Goal: Transaction & Acquisition: Purchase product/service

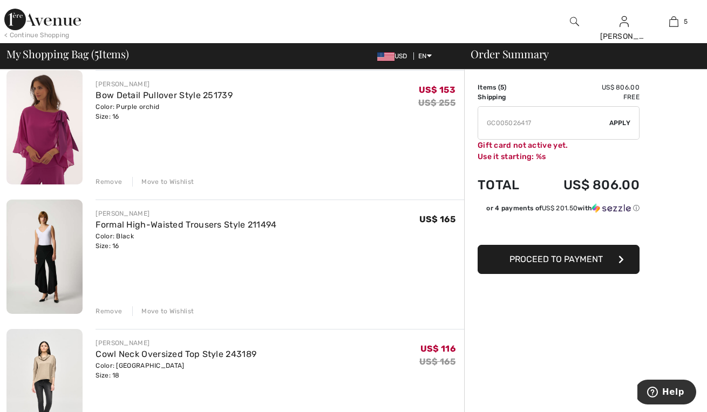
scroll to position [369, 0]
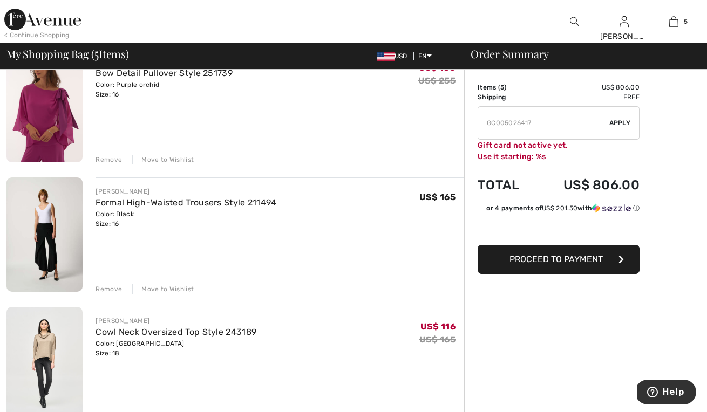
click at [108, 287] on div "Remove" at bounding box center [109, 289] width 26 height 10
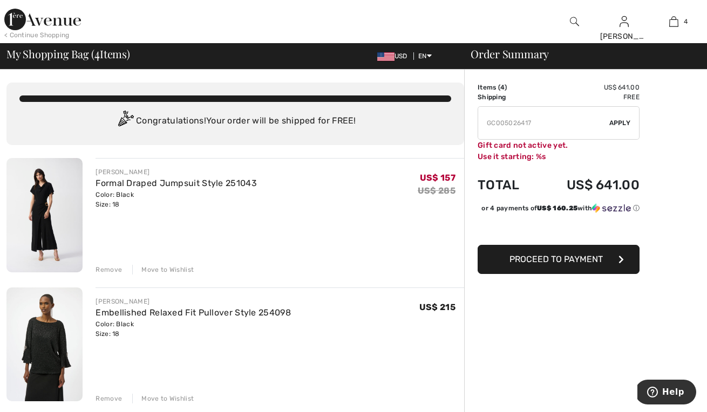
scroll to position [0, 0]
click at [573, 21] on img at bounding box center [574, 21] width 9 height 13
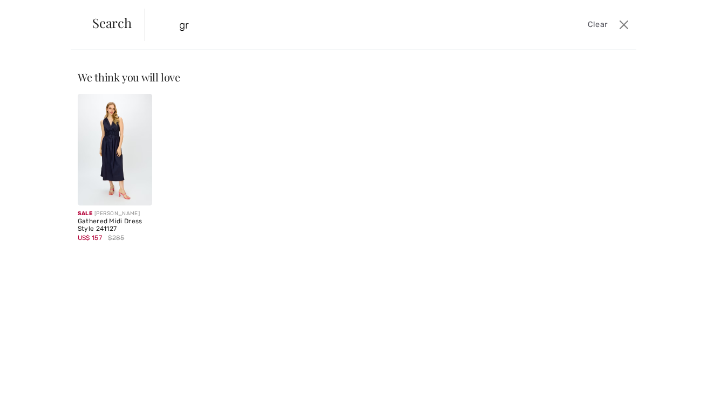
type input "g"
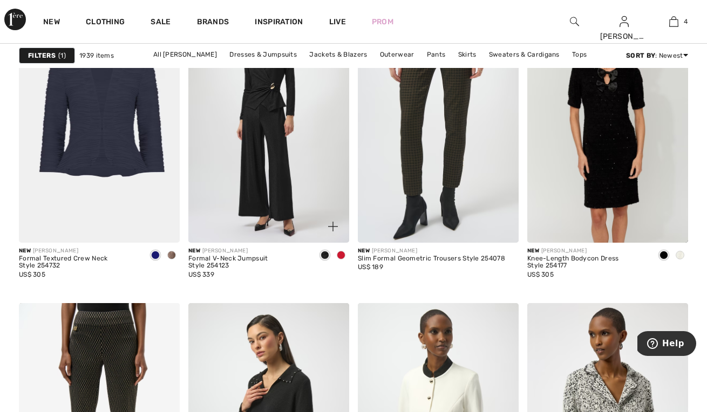
scroll to position [993, 0]
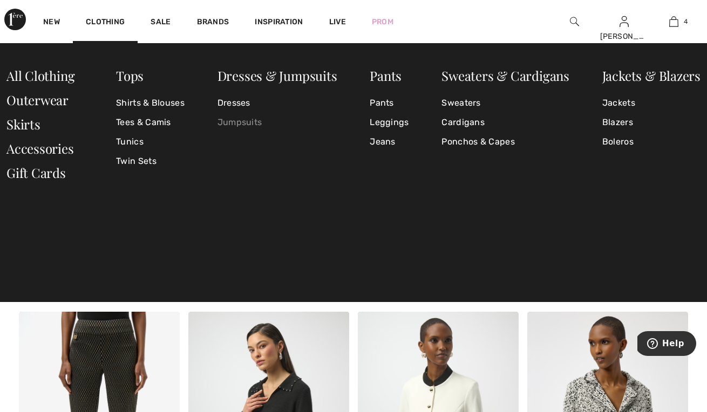
click at [254, 122] on link "Jumpsuits" at bounding box center [277, 122] width 120 height 19
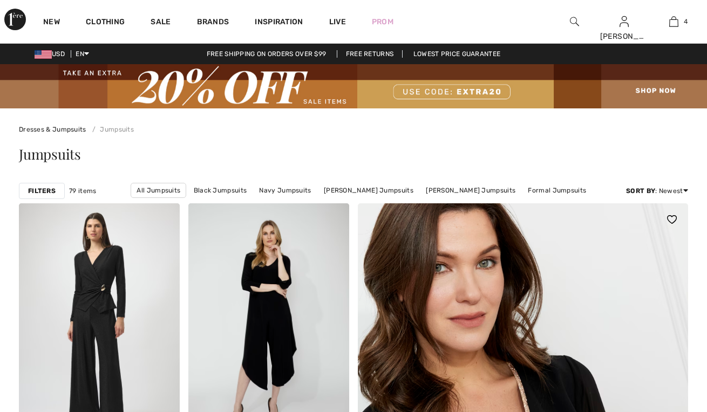
checkbox input "true"
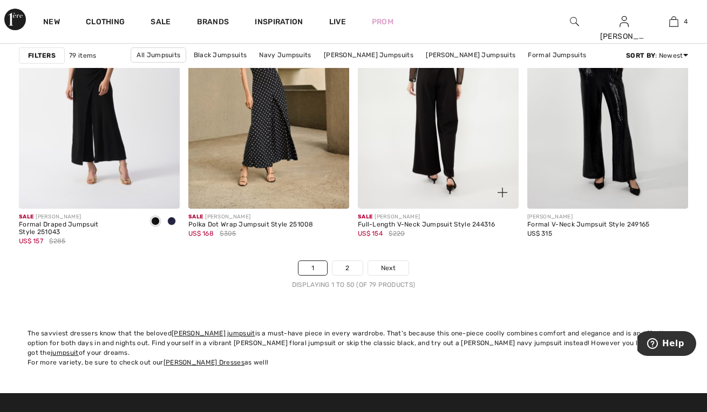
scroll to position [4582, 0]
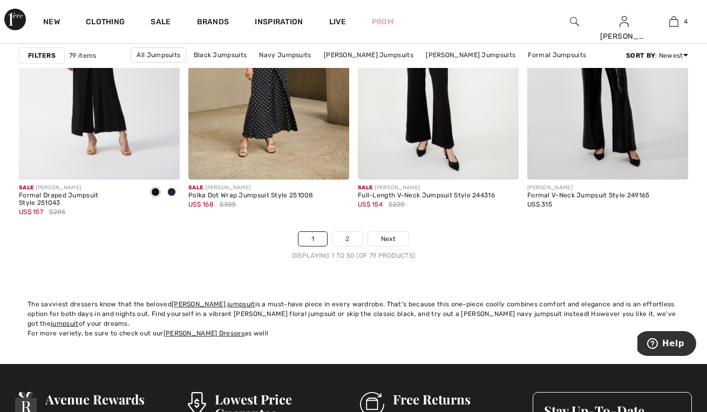
click at [354, 239] on link "2" at bounding box center [347, 239] width 30 height 14
click at [346, 236] on link "2" at bounding box center [347, 239] width 30 height 14
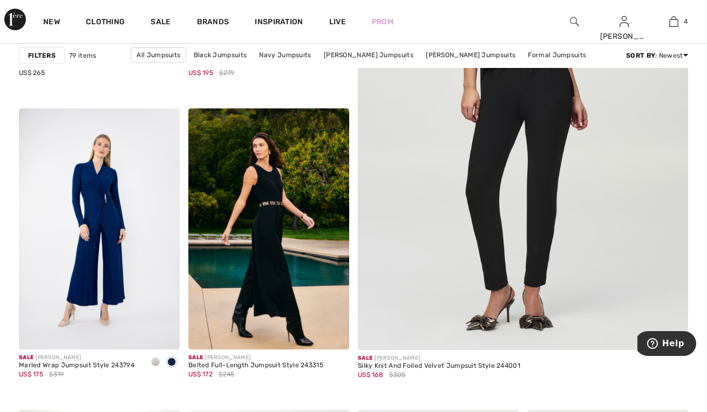
scroll to position [414, 0]
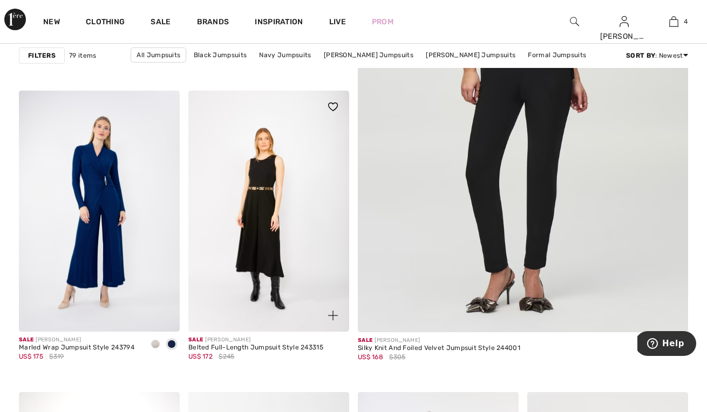
click at [248, 198] on img at bounding box center [268, 211] width 161 height 241
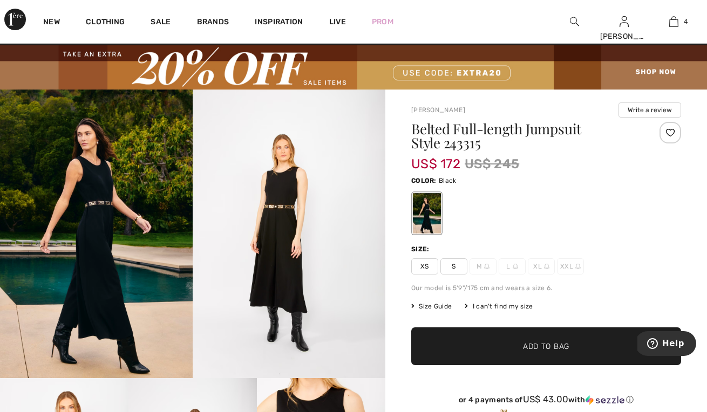
scroll to position [9, 0]
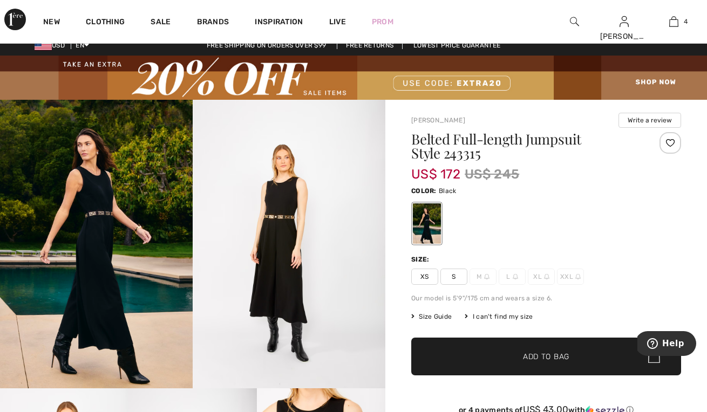
click at [481, 315] on div "I can't find my size" at bounding box center [499, 317] width 68 height 10
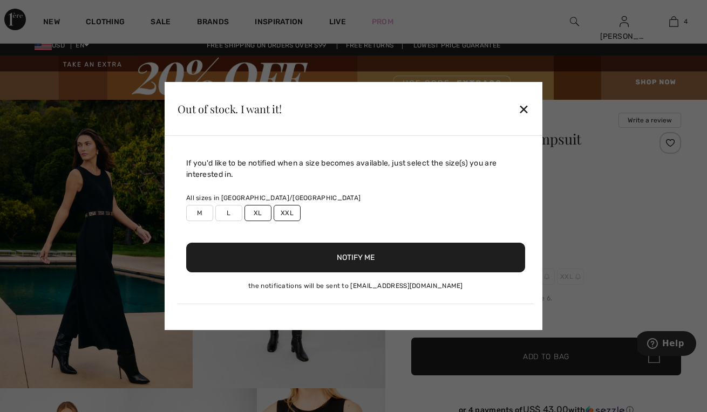
click at [289, 209] on label "XXL" at bounding box center [287, 213] width 27 height 16
click at [285, 219] on label "XXL" at bounding box center [287, 213] width 27 height 16
click at [287, 260] on button "Notify Me" at bounding box center [355, 258] width 339 height 30
click at [523, 90] on div "Out of stock. I want it! ✕" at bounding box center [354, 109] width 378 height 54
click at [524, 106] on div "✕" at bounding box center [523, 109] width 11 height 23
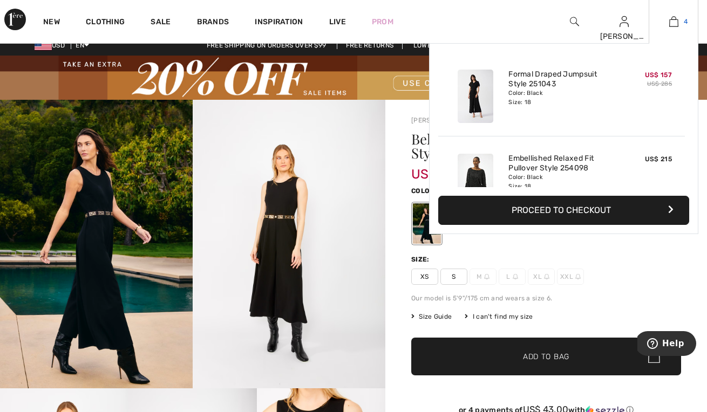
click at [678, 19] on img at bounding box center [673, 21] width 9 height 13
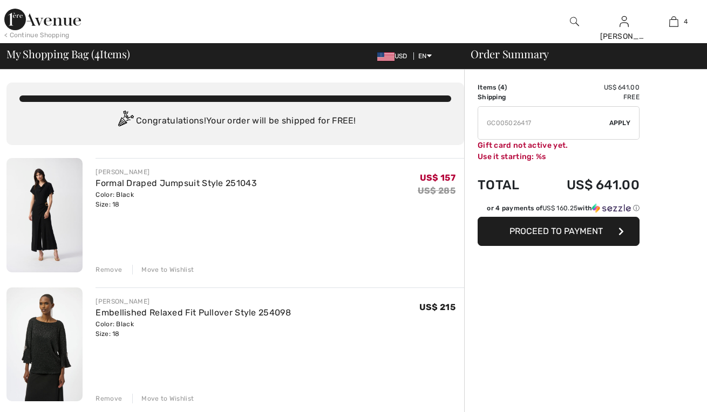
checkbox input "true"
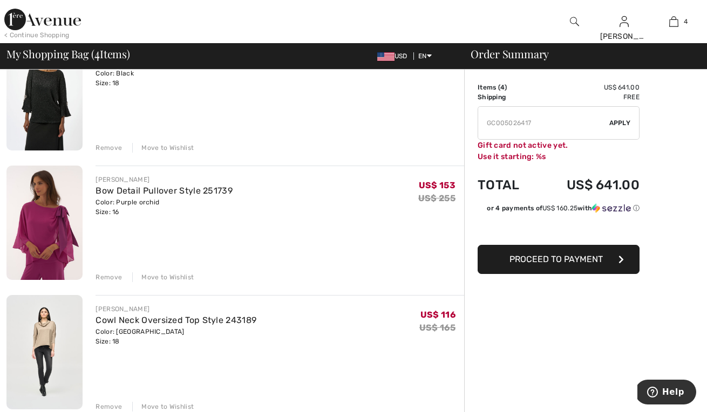
scroll to position [300, 0]
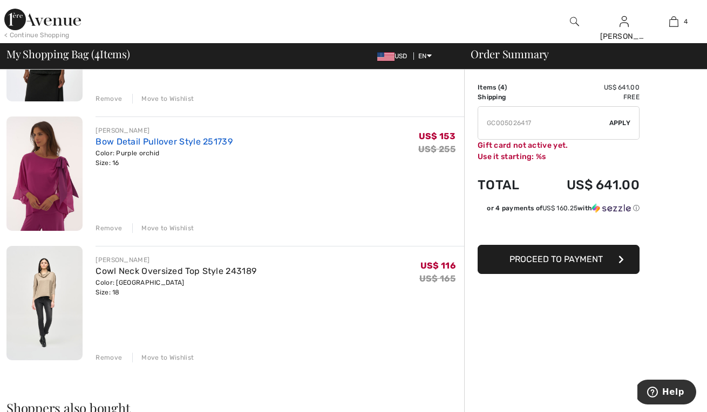
click at [164, 142] on link "Bow Detail Pullover Style 251739" at bounding box center [164, 142] width 137 height 10
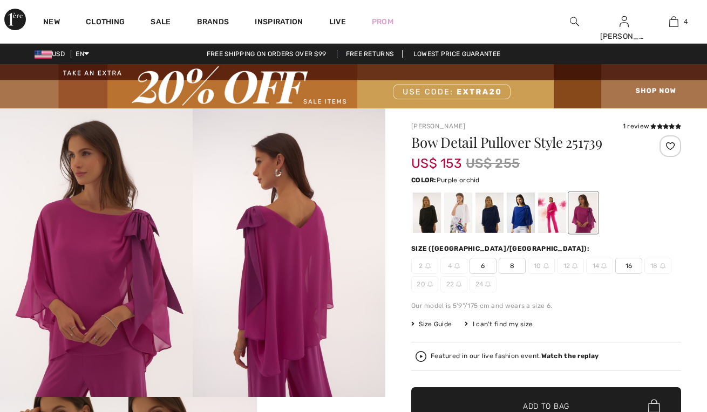
checkbox input "true"
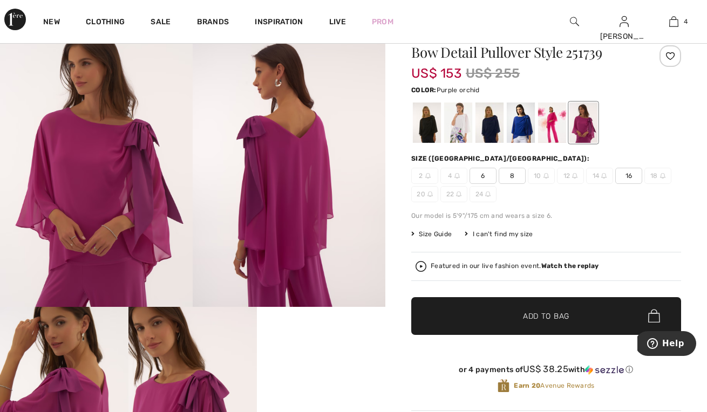
scroll to position [85, 0]
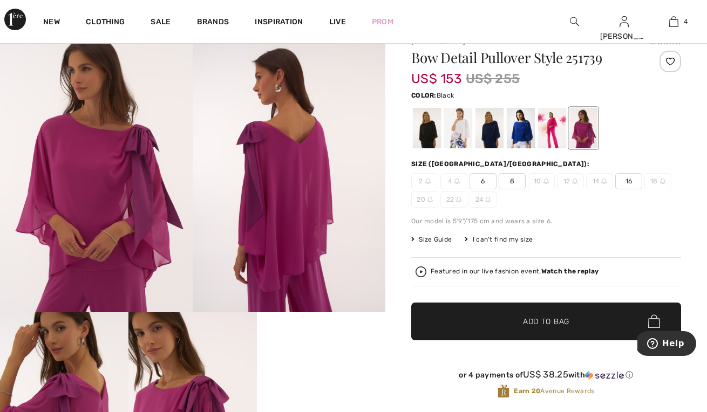
click at [431, 132] on div at bounding box center [427, 128] width 28 height 40
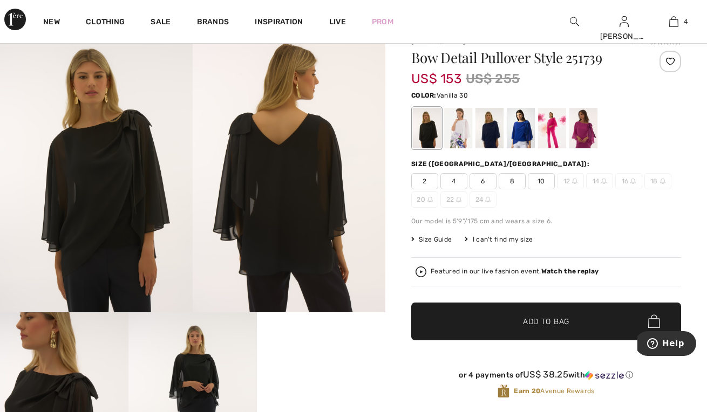
click at [457, 130] on div at bounding box center [458, 128] width 28 height 40
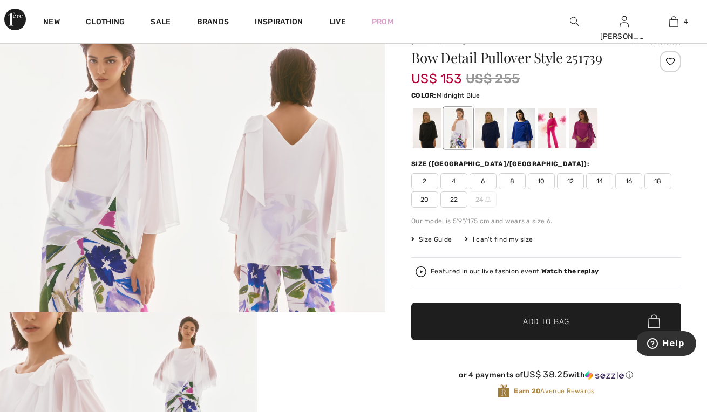
click at [494, 133] on div at bounding box center [489, 128] width 28 height 40
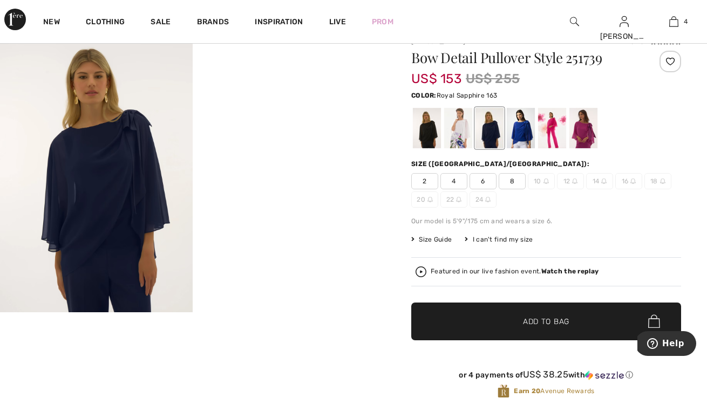
click at [523, 137] on div at bounding box center [521, 128] width 28 height 40
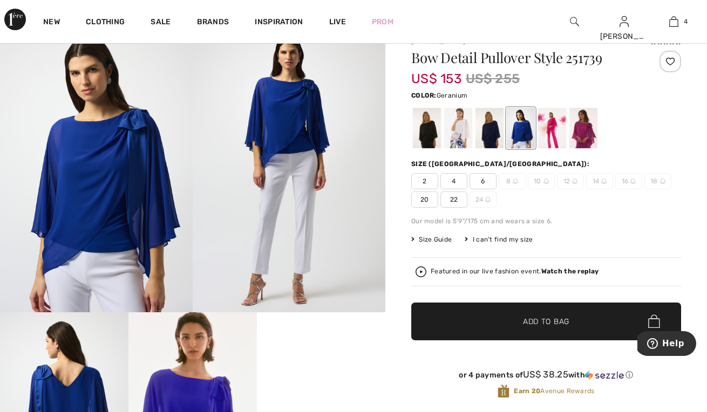
click at [548, 137] on div at bounding box center [552, 128] width 28 height 40
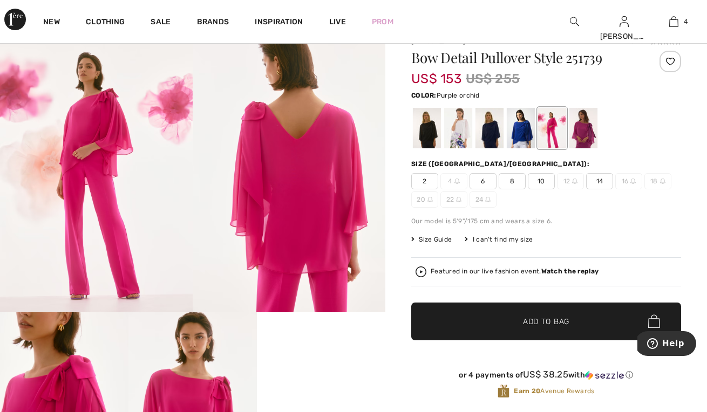
click at [584, 134] on div at bounding box center [583, 128] width 28 height 40
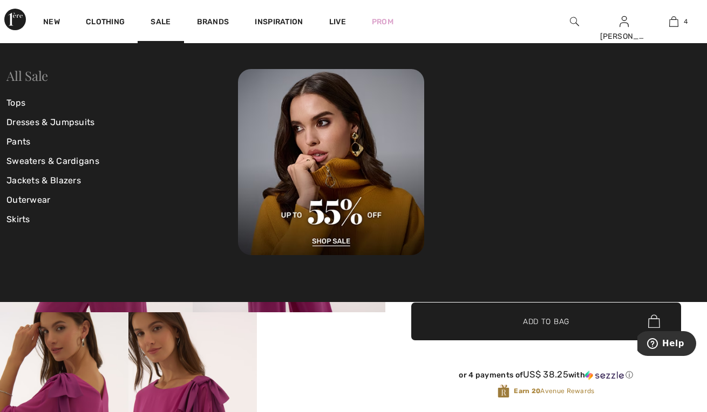
click at [29, 79] on link "All Sale" at bounding box center [27, 75] width 42 height 17
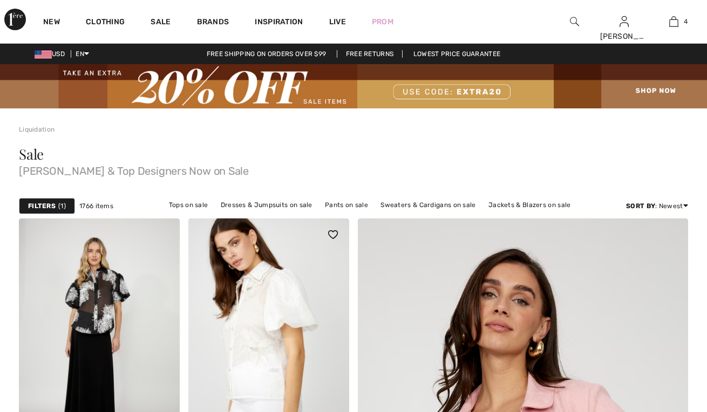
checkbox input "true"
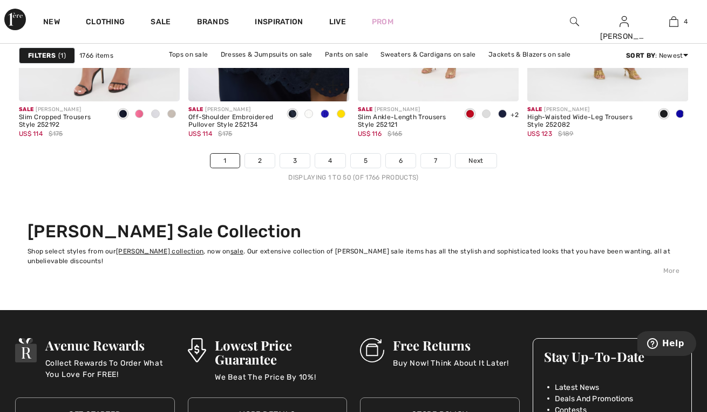
scroll to position [4735, 0]
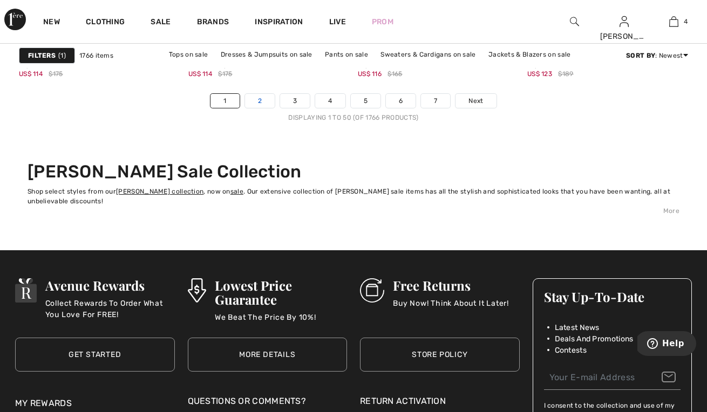
click at [264, 102] on link "2" at bounding box center [260, 101] width 30 height 14
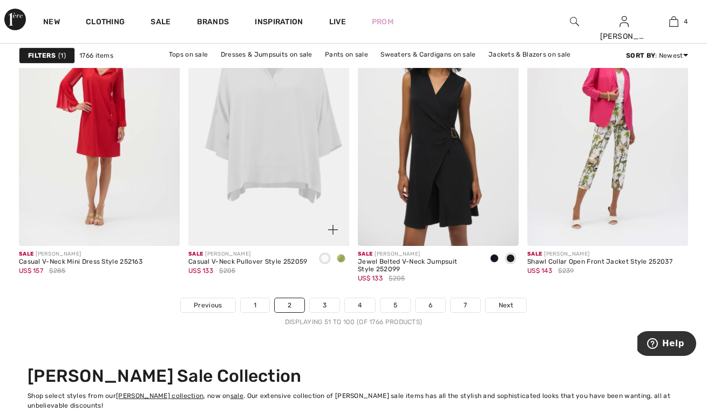
scroll to position [4532, 0]
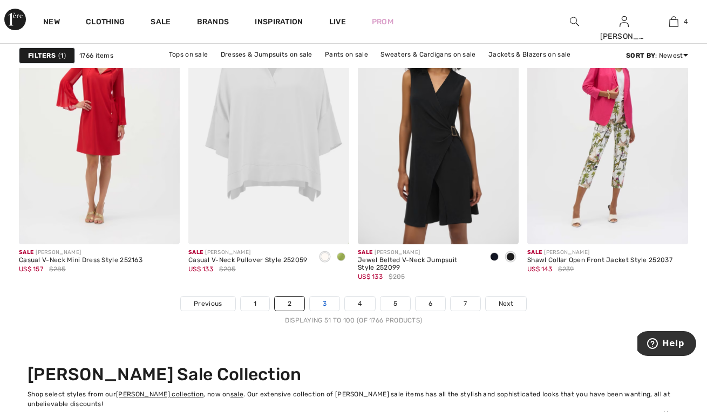
click at [328, 301] on link "3" at bounding box center [325, 304] width 30 height 14
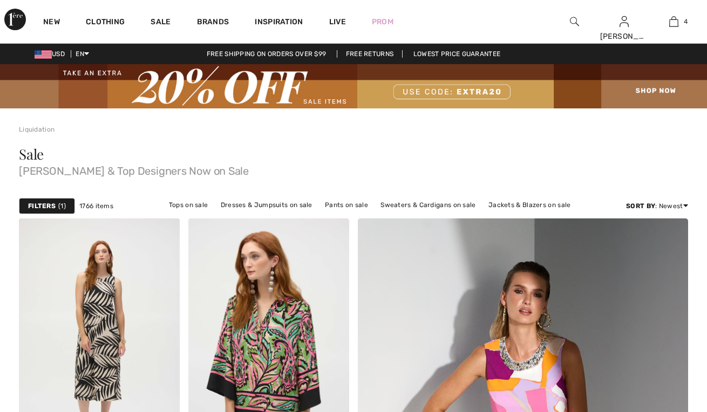
checkbox input "true"
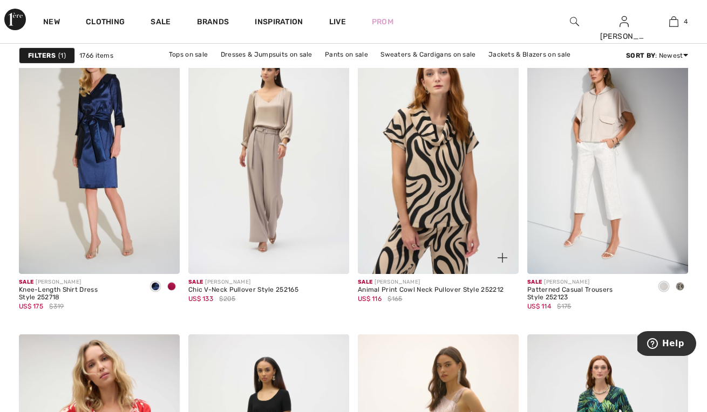
scroll to position [1512, 0]
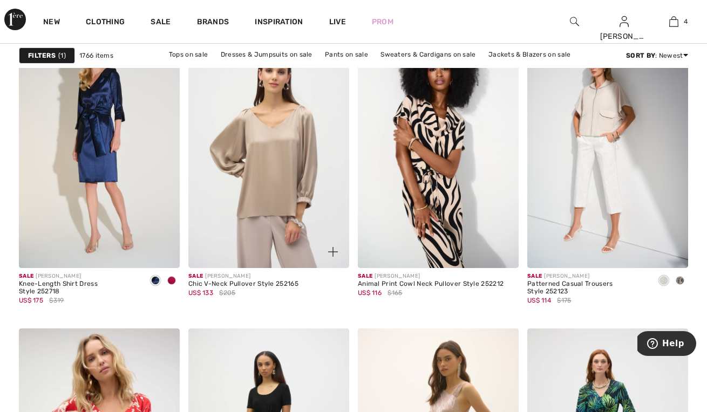
click at [274, 114] on img at bounding box center [268, 147] width 161 height 241
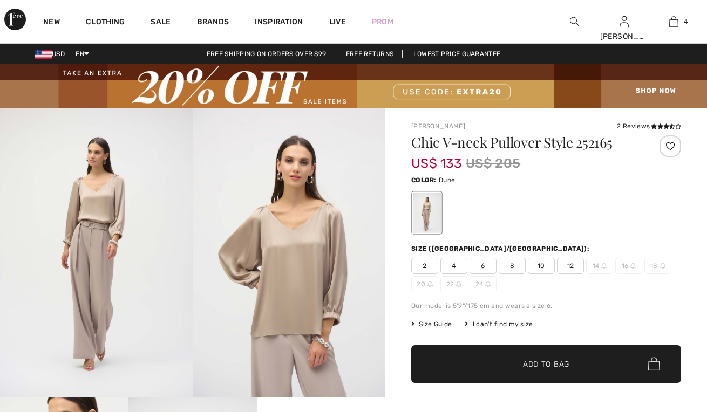
checkbox input "true"
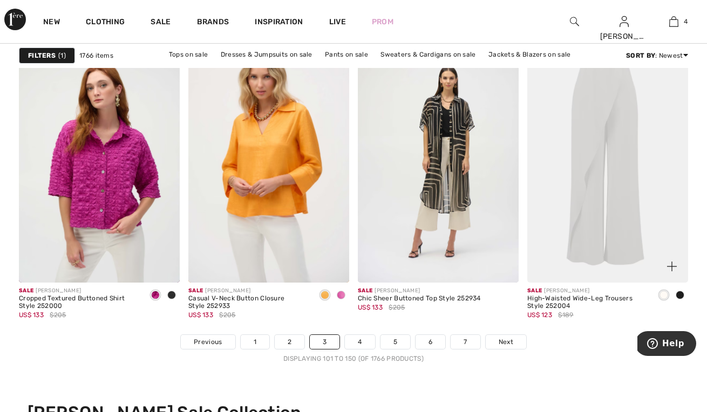
scroll to position [4494, 0]
click at [629, 205] on img at bounding box center [607, 161] width 161 height 241
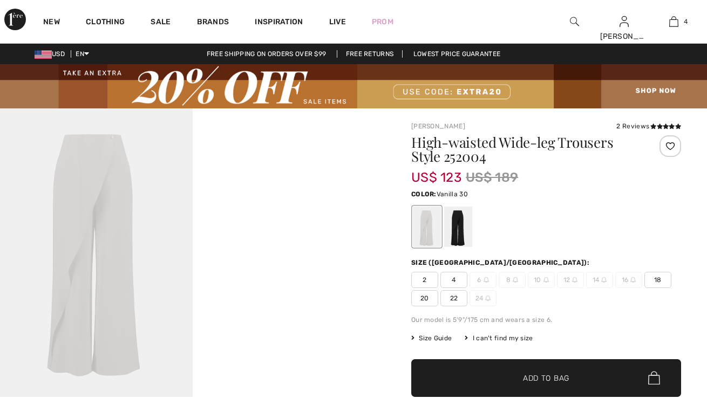
checkbox input "true"
click at [464, 223] on div at bounding box center [458, 227] width 28 height 40
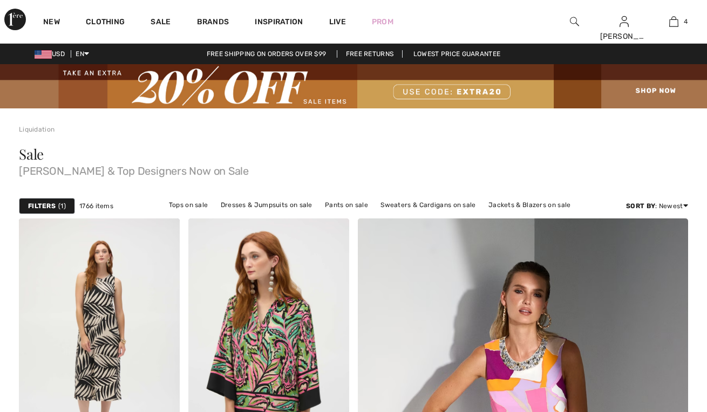
checkbox input "true"
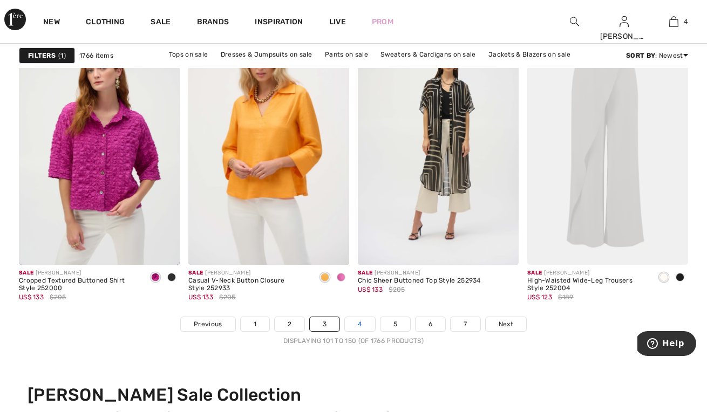
click at [358, 322] on link "4" at bounding box center [360, 324] width 30 height 14
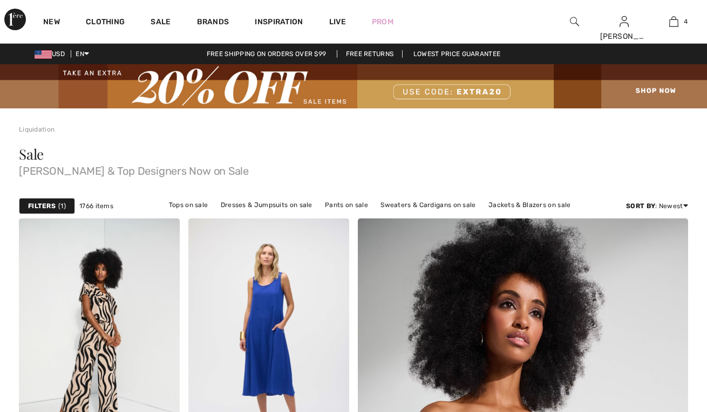
checkbox input "true"
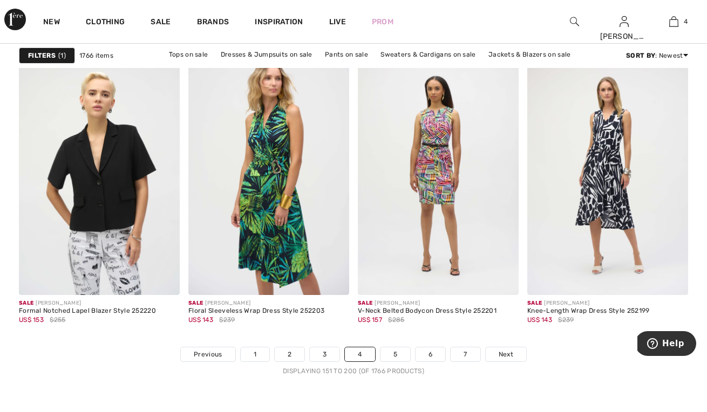
scroll to position [4486, 0]
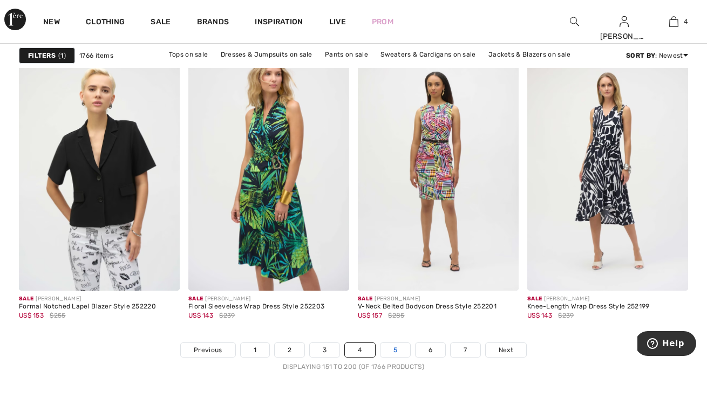
click at [393, 352] on link "5" at bounding box center [395, 350] width 30 height 14
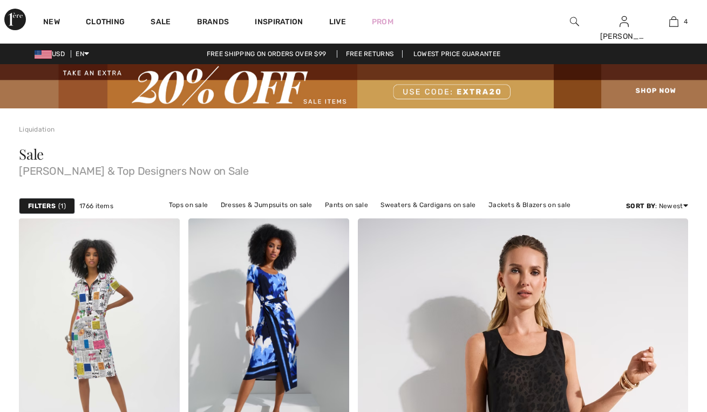
checkbox input "true"
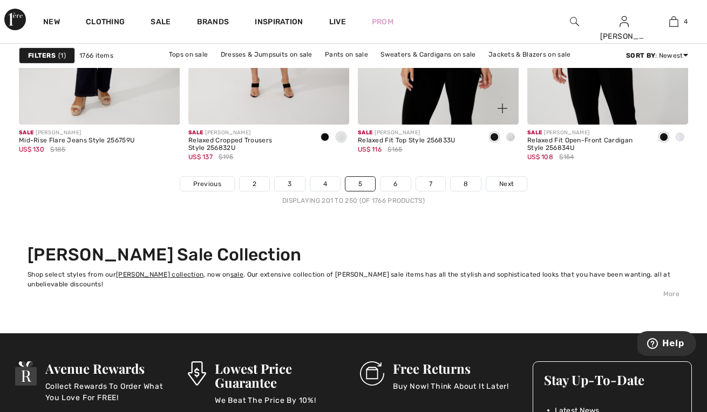
scroll to position [4658, 0]
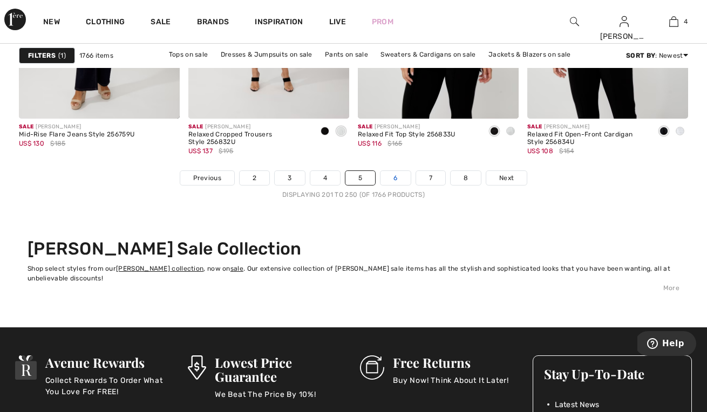
click at [398, 178] on link "6" at bounding box center [395, 178] width 30 height 14
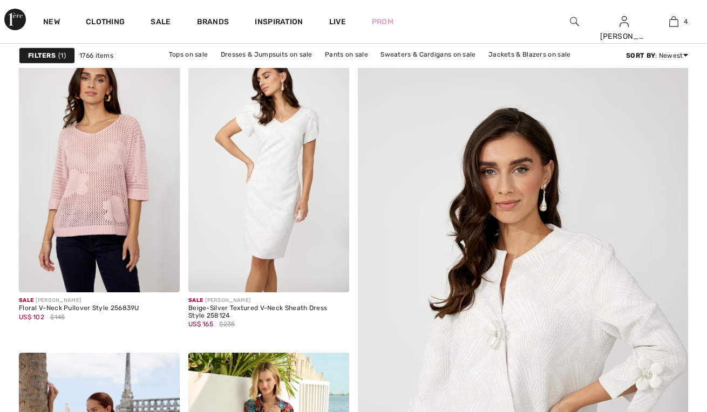
checkbox input "true"
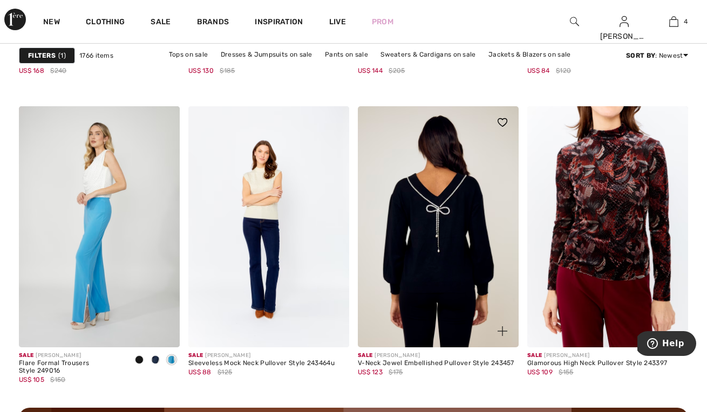
scroll to position [2037, 0]
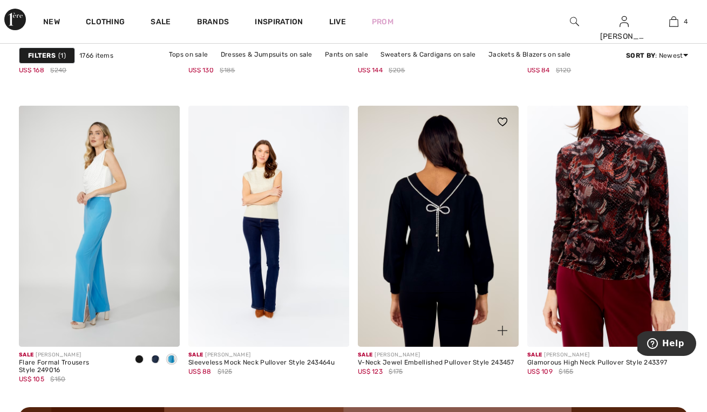
click at [390, 241] on img at bounding box center [438, 226] width 161 height 241
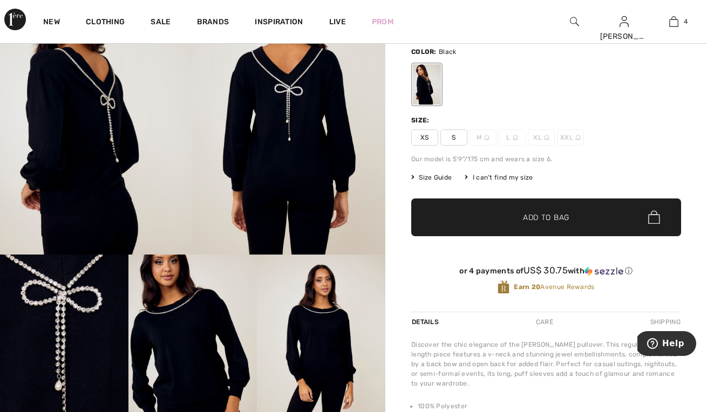
scroll to position [323, 0]
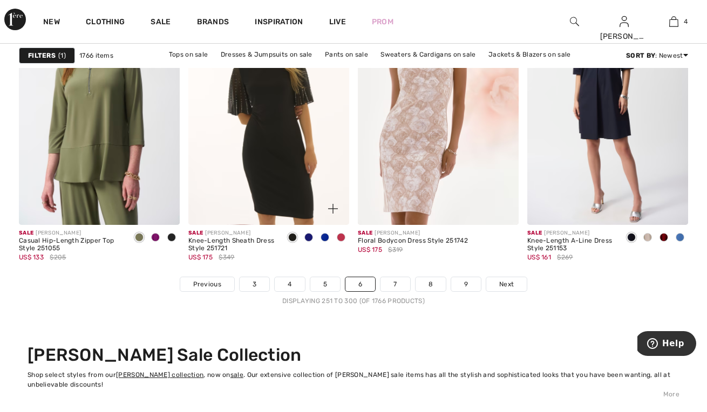
scroll to position [4553, 0]
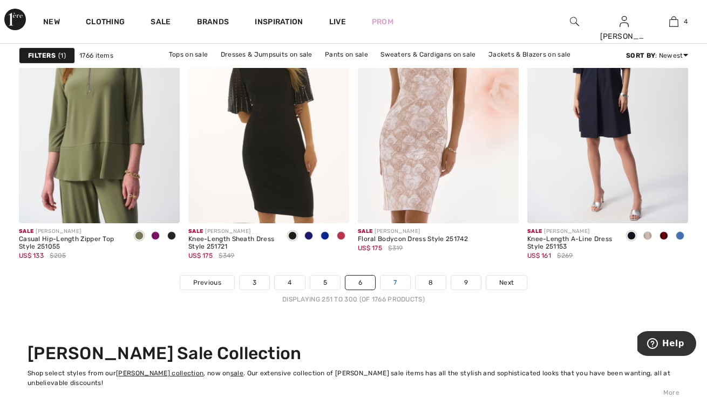
click at [392, 282] on link "7" at bounding box center [394, 283] width 29 height 14
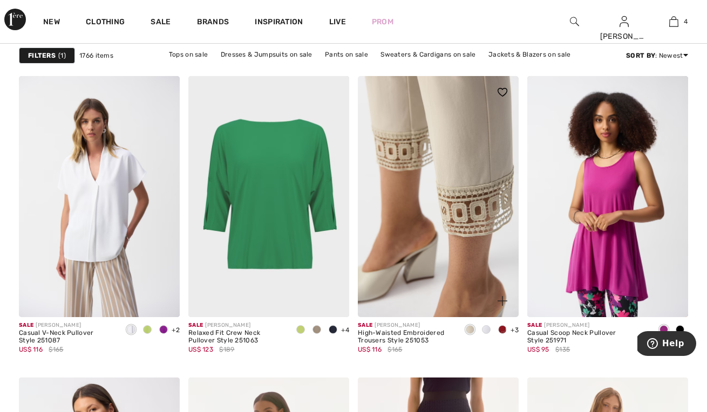
scroll to position [3112, 0]
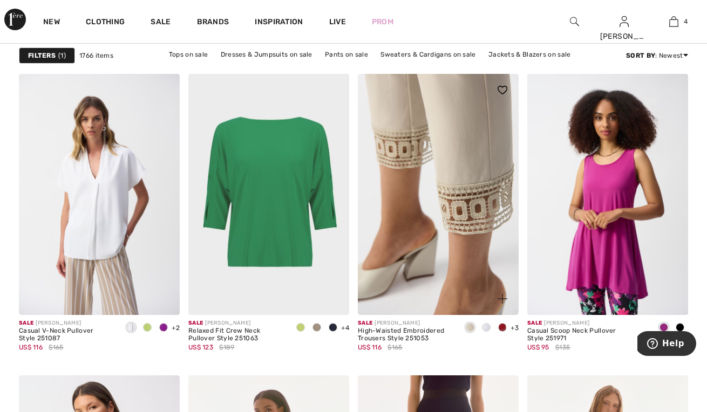
click at [473, 226] on img at bounding box center [438, 194] width 161 height 241
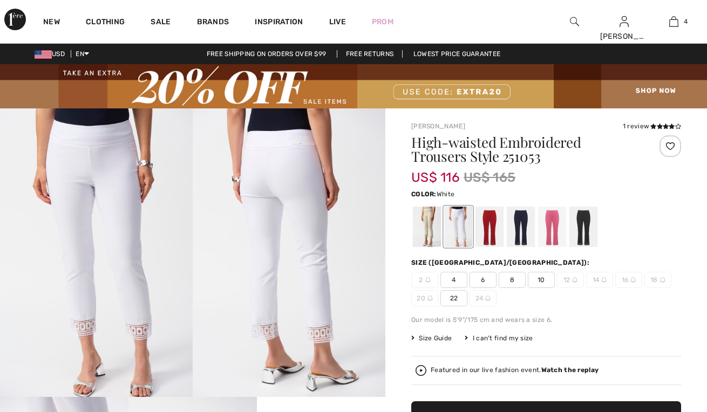
checkbox input "true"
click at [492, 217] on div at bounding box center [489, 227] width 28 height 40
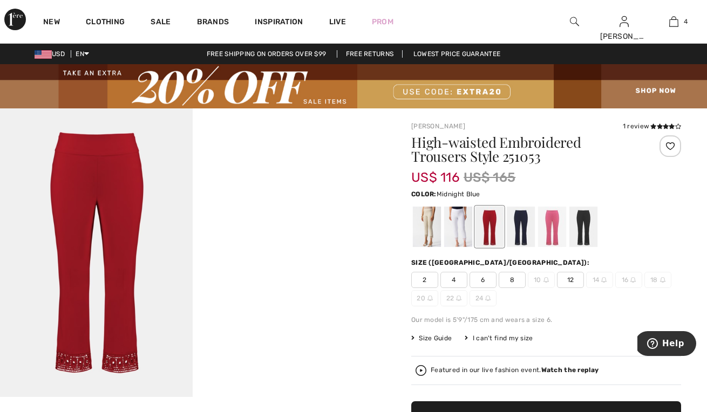
click at [522, 223] on div at bounding box center [521, 227] width 28 height 40
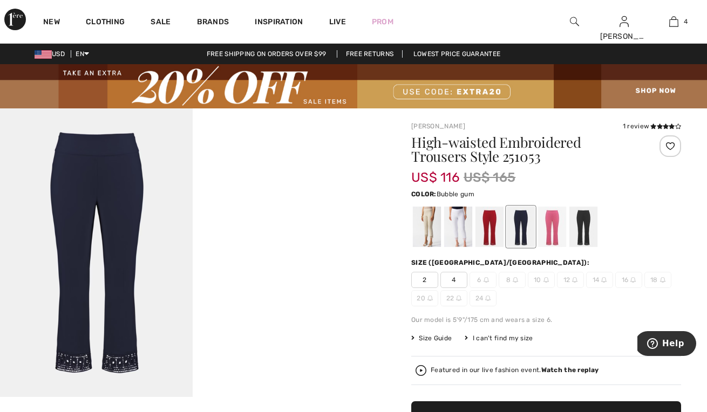
click at [560, 231] on div at bounding box center [552, 227] width 28 height 40
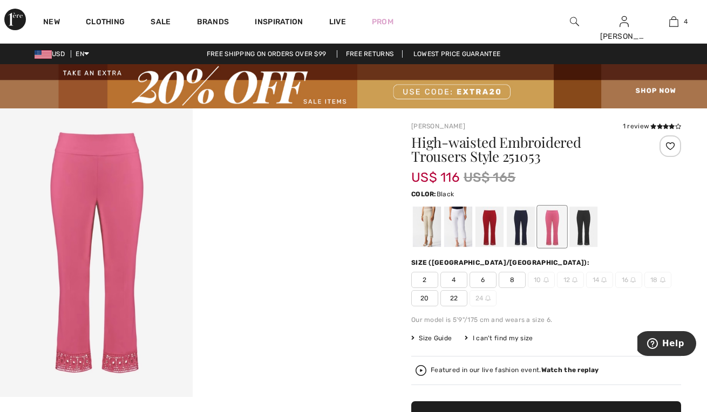
click at [586, 227] on div at bounding box center [583, 227] width 28 height 40
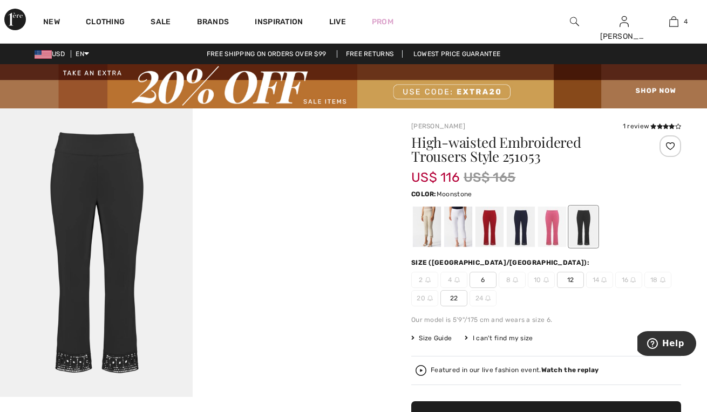
click at [433, 229] on div at bounding box center [427, 227] width 28 height 40
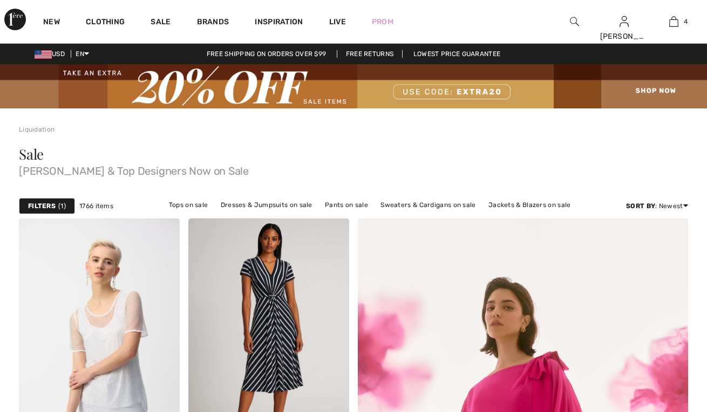
checkbox input "true"
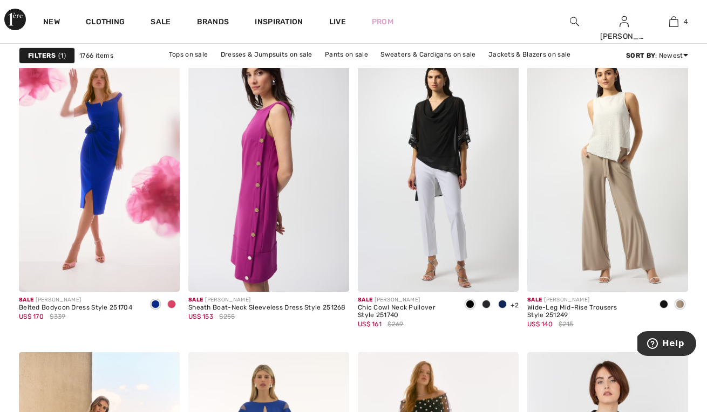
scroll to position [3886, 0]
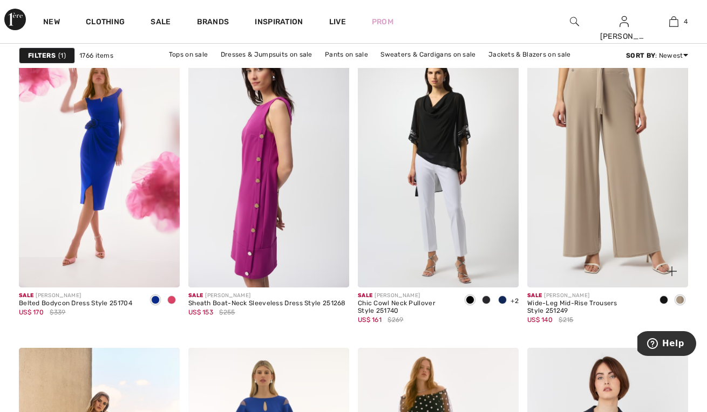
click at [631, 229] on img at bounding box center [607, 166] width 161 height 241
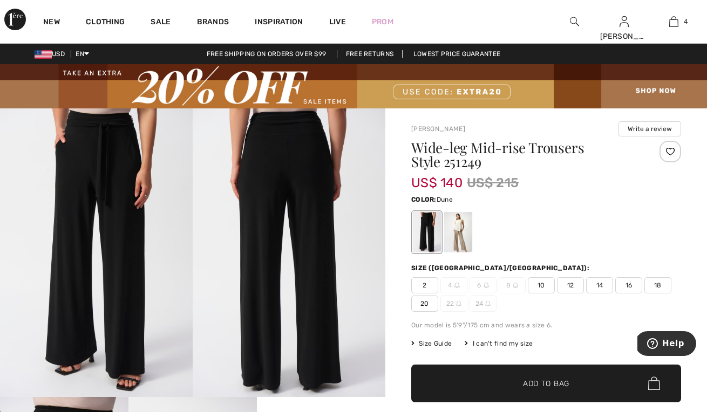
click at [455, 234] on div at bounding box center [458, 232] width 28 height 40
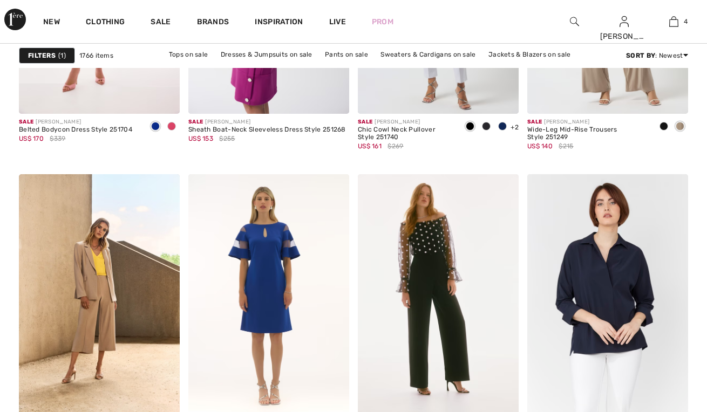
checkbox input "true"
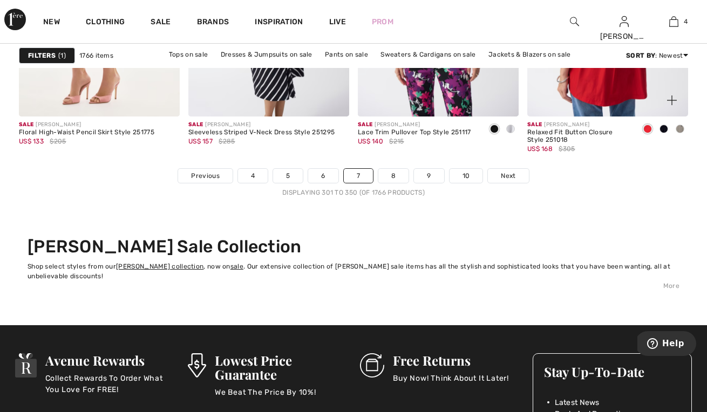
scroll to position [4677, 0]
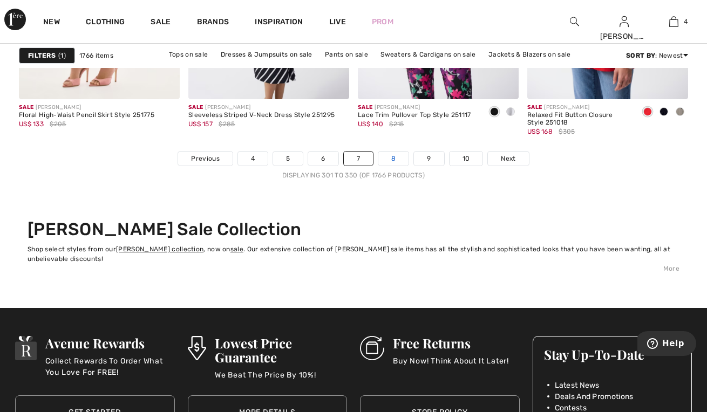
click at [394, 154] on link "8" at bounding box center [393, 159] width 30 height 14
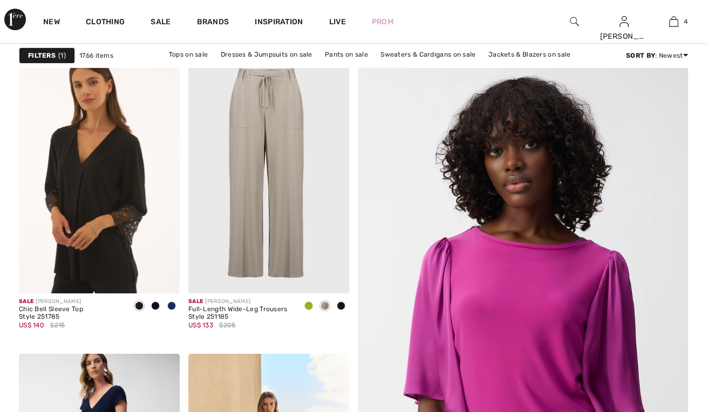
checkbox input "true"
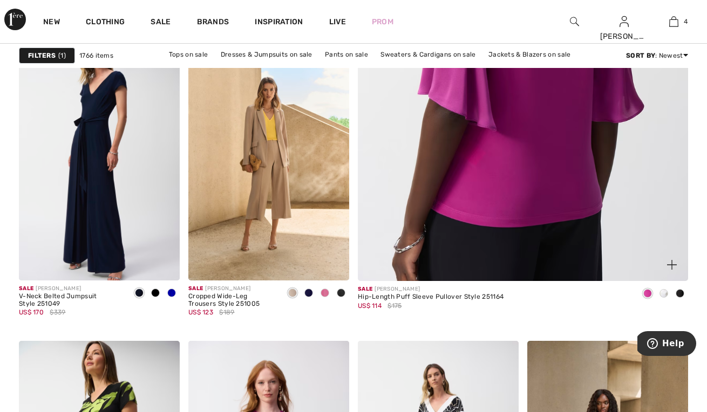
scroll to position [511, 0]
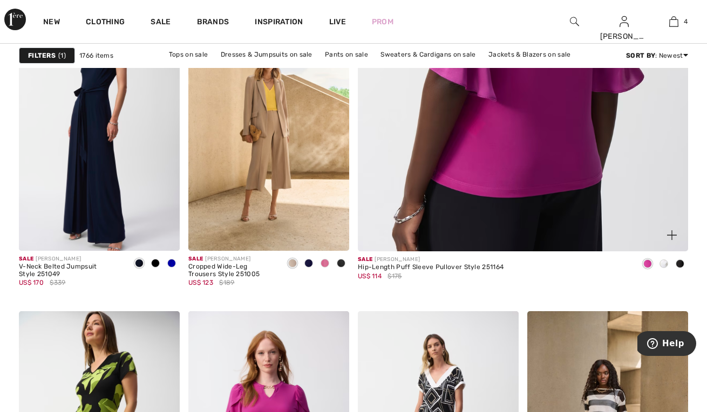
click at [556, 176] on img at bounding box center [523, 5] width 396 height 595
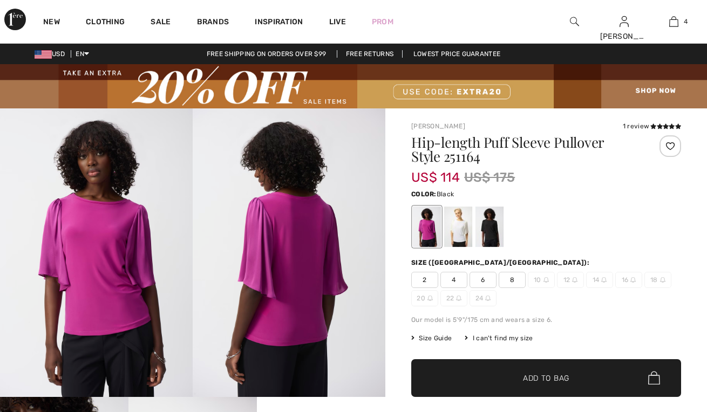
checkbox input "true"
click at [455, 225] on div at bounding box center [458, 227] width 28 height 40
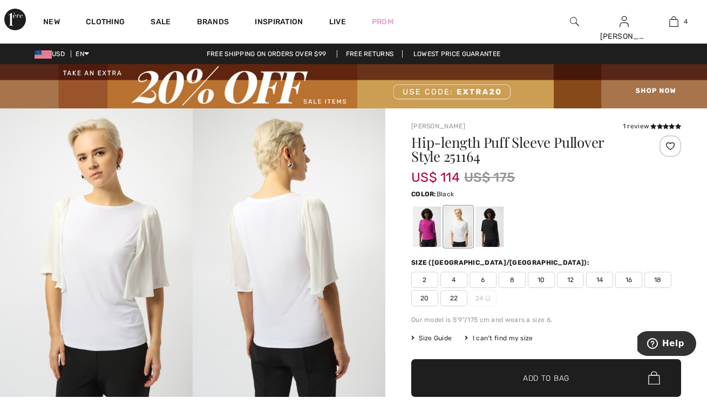
click at [493, 223] on div at bounding box center [489, 227] width 28 height 40
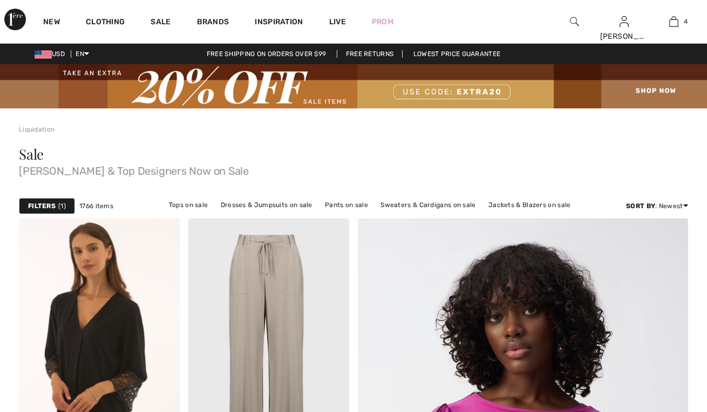
checkbox input "true"
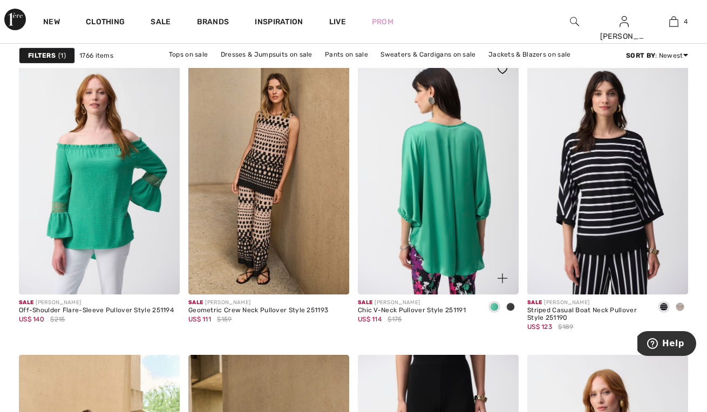
scroll to position [3133, 0]
click at [462, 205] on img at bounding box center [438, 173] width 161 height 241
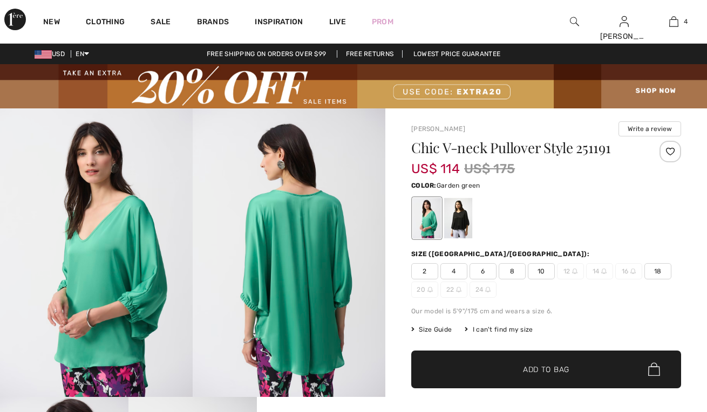
checkbox input "true"
click at [466, 220] on div at bounding box center [458, 218] width 28 height 40
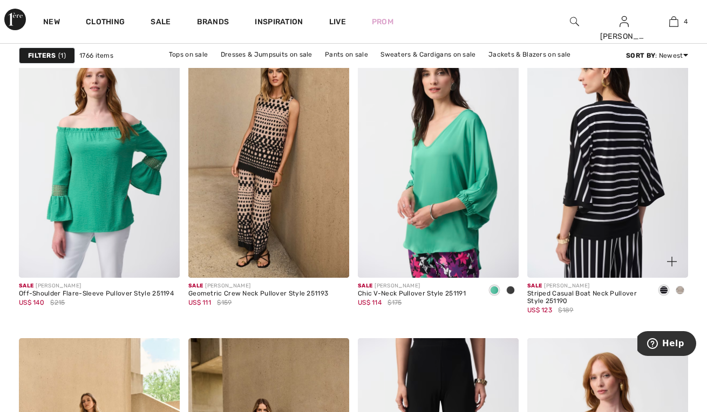
click at [622, 187] on img at bounding box center [607, 157] width 161 height 241
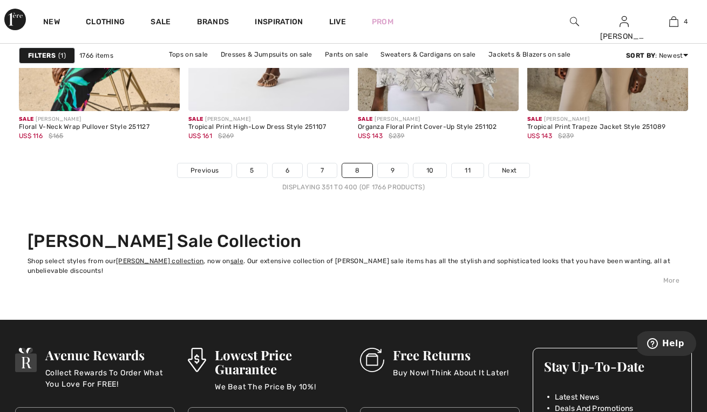
scroll to position [4654, 0]
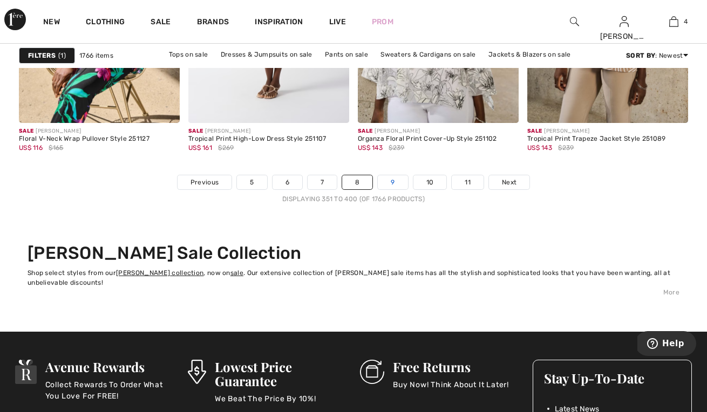
click at [392, 178] on link "9" at bounding box center [393, 182] width 30 height 14
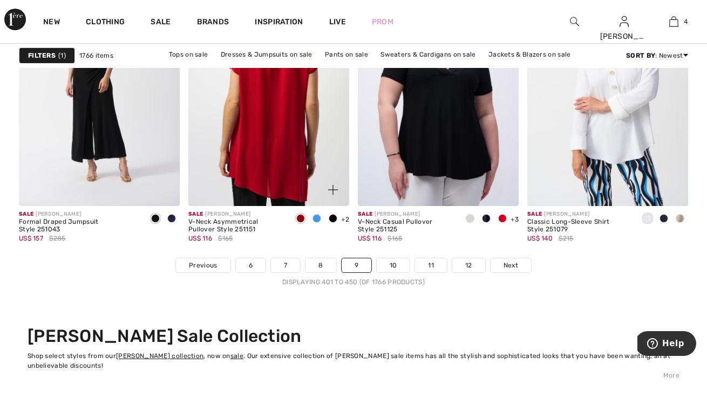
scroll to position [4573, 0]
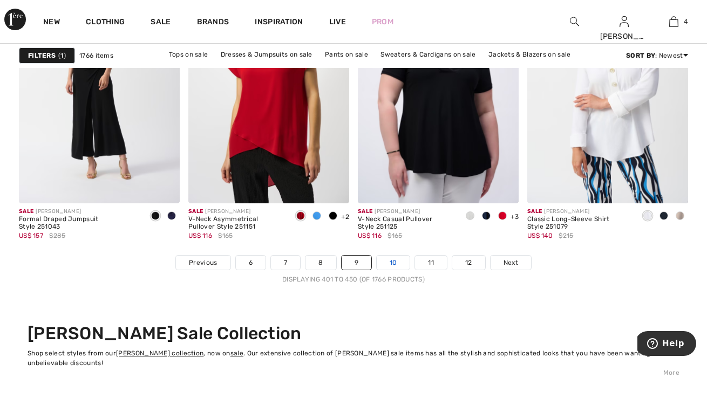
click at [385, 262] on link "10" at bounding box center [393, 263] width 33 height 14
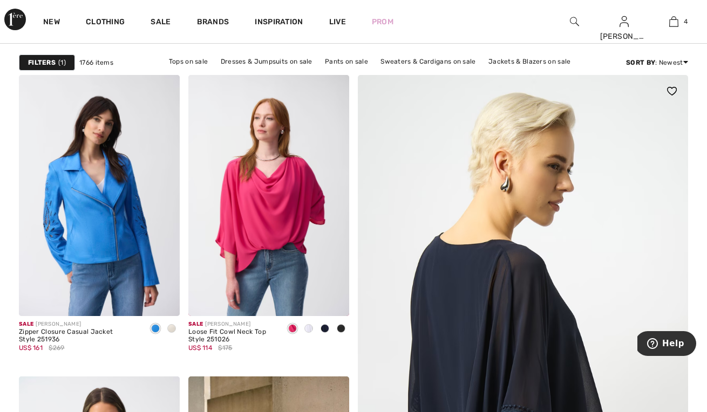
scroll to position [146, 0]
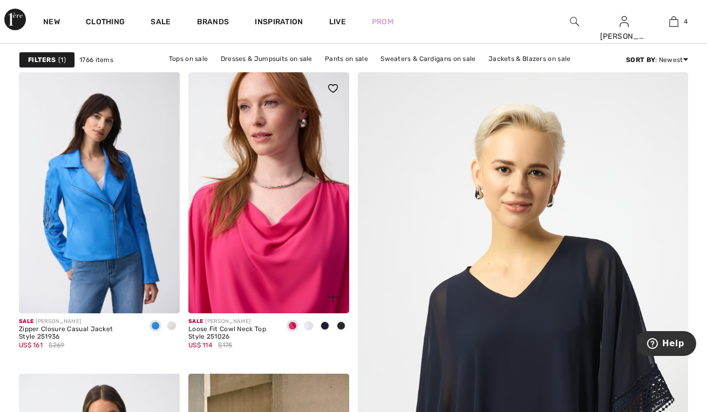
click at [302, 258] on img at bounding box center [268, 192] width 161 height 241
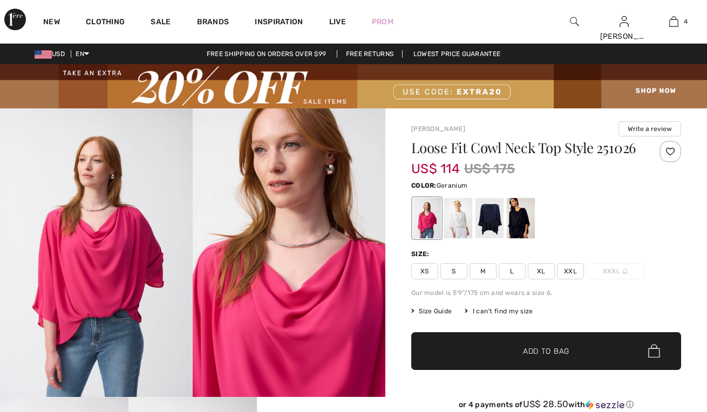
checkbox input "true"
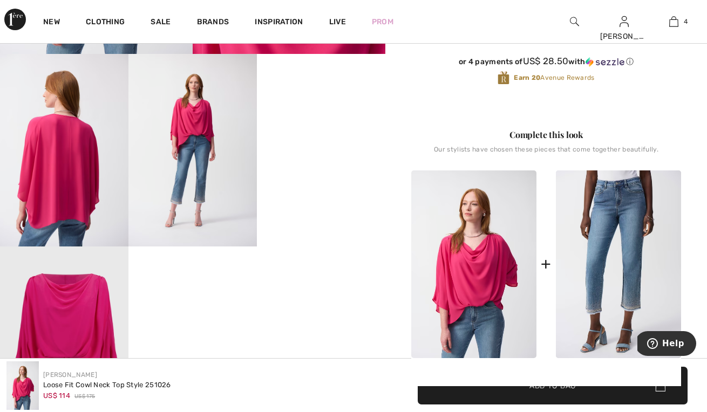
scroll to position [346, 0]
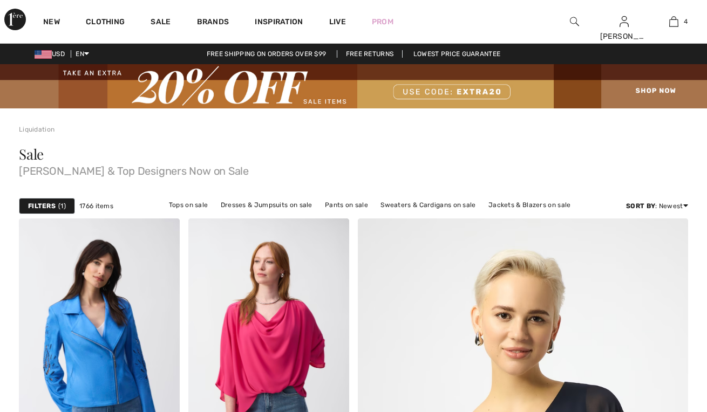
checkbox input "true"
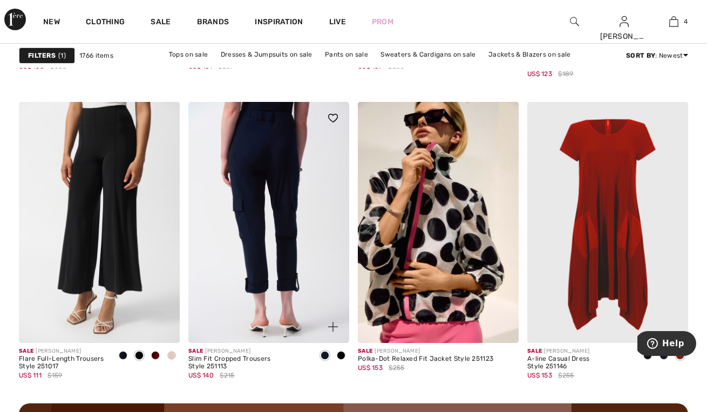
scroll to position [2041, 0]
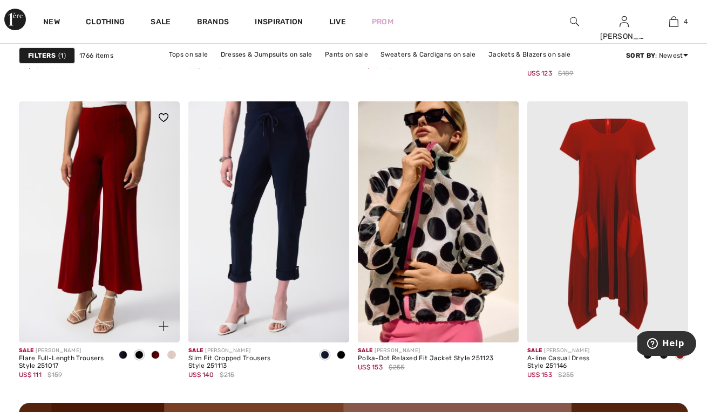
click at [123, 166] on img at bounding box center [99, 221] width 161 height 241
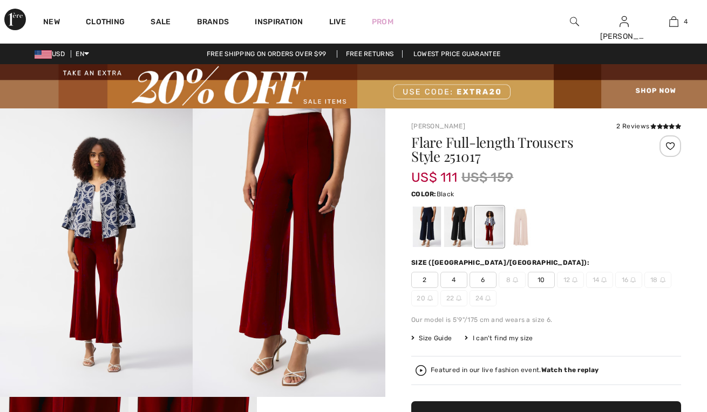
checkbox input "true"
click at [460, 233] on div at bounding box center [458, 227] width 28 height 40
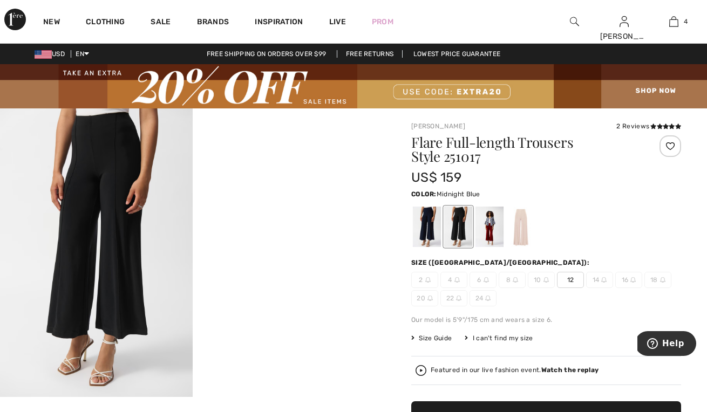
click at [422, 223] on div at bounding box center [427, 227] width 28 height 40
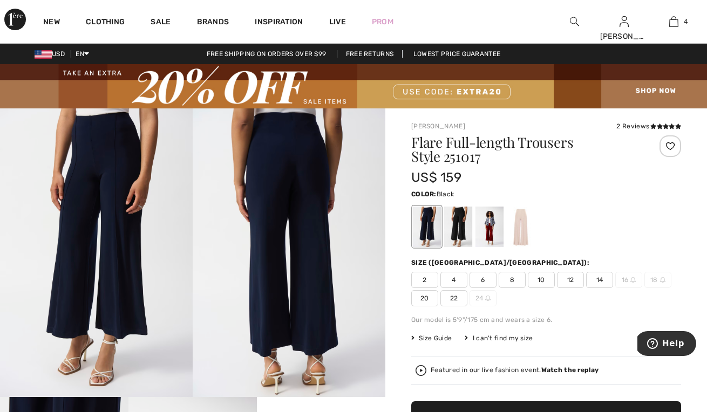
click at [461, 228] on div at bounding box center [458, 227] width 28 height 40
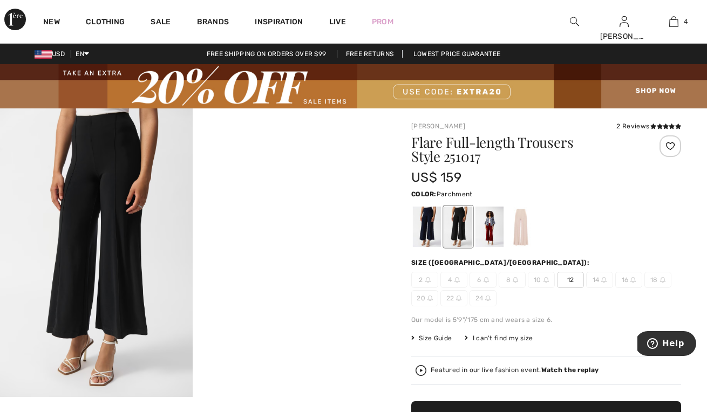
click at [522, 230] on div at bounding box center [521, 227] width 28 height 40
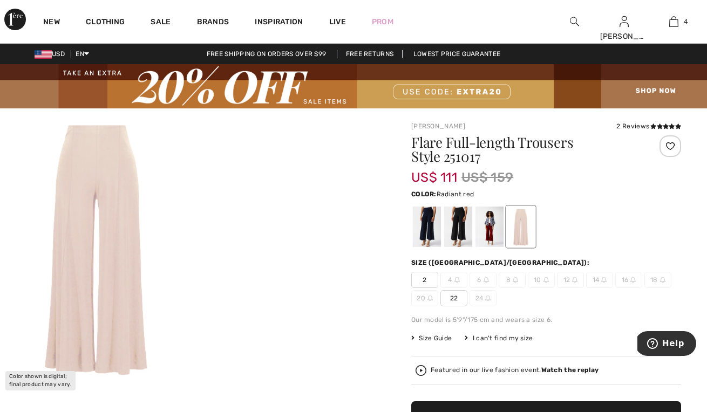
click at [491, 228] on div at bounding box center [489, 227] width 28 height 40
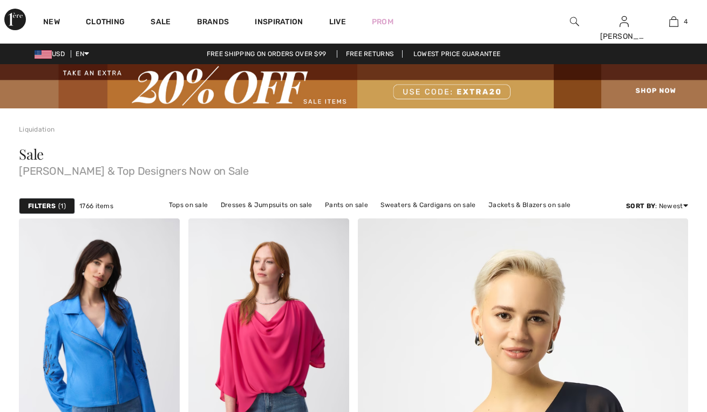
checkbox input "true"
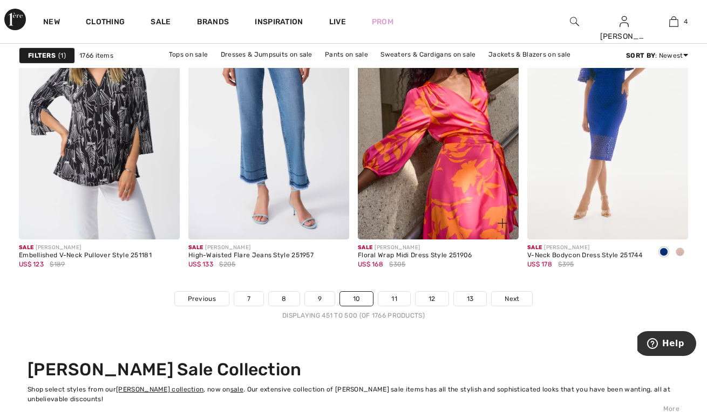
scroll to position [4541, 0]
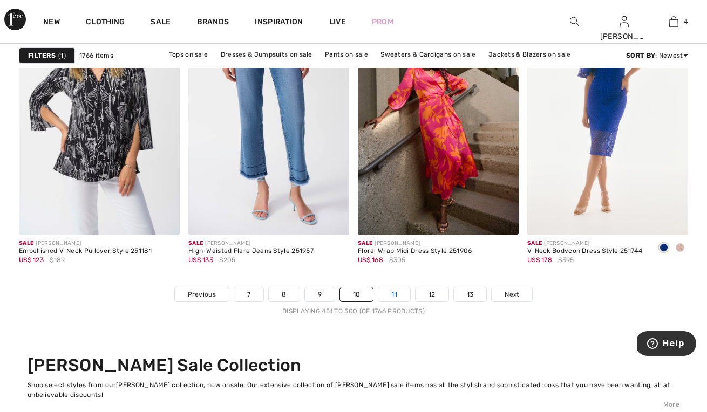
click at [395, 295] on link "11" at bounding box center [394, 295] width 32 height 14
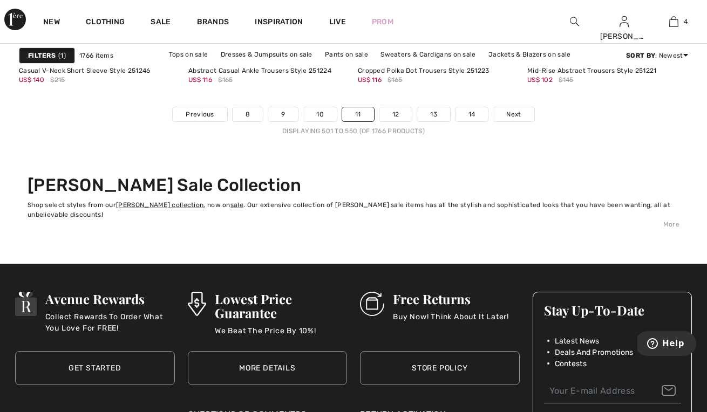
scroll to position [4726, 0]
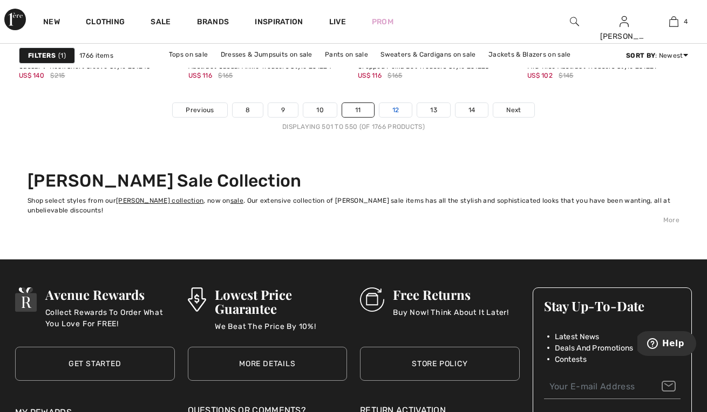
click at [402, 112] on link "12" at bounding box center [395, 110] width 33 height 14
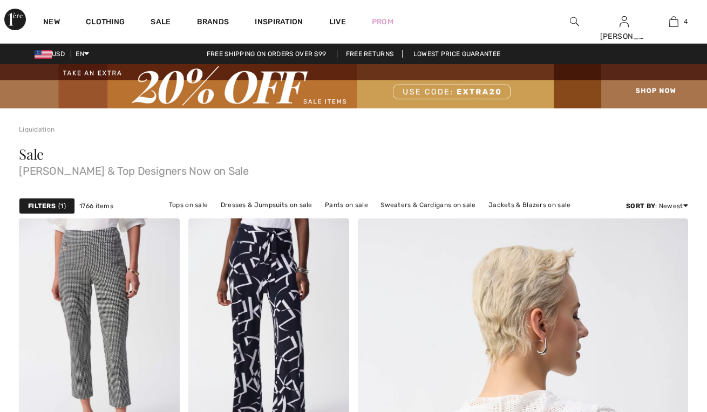
checkbox input "true"
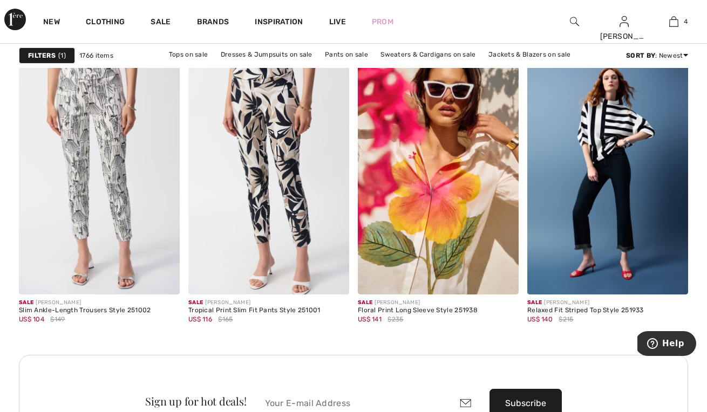
scroll to position [3426, 0]
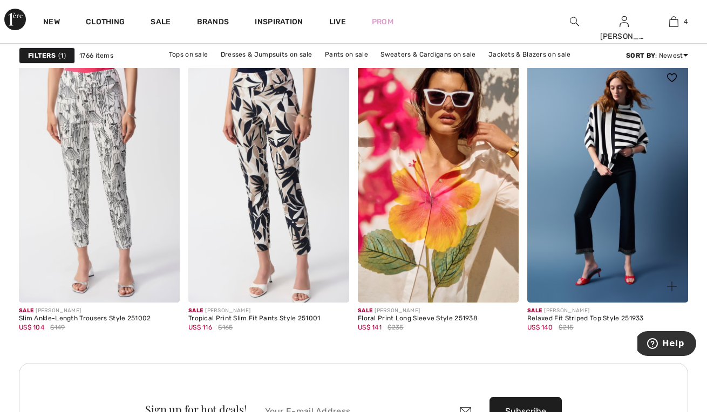
click at [608, 135] on img at bounding box center [607, 182] width 161 height 241
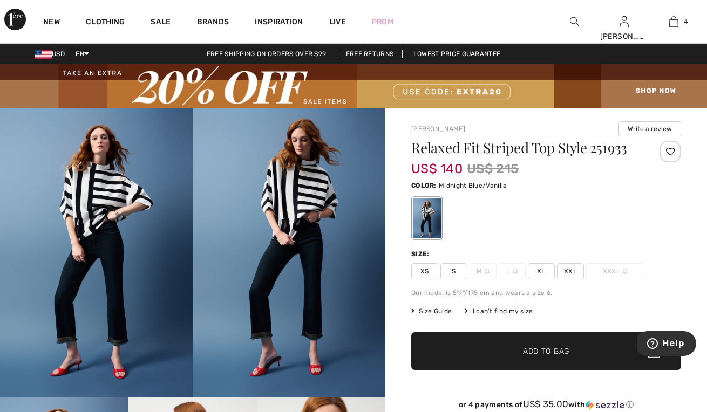
click at [573, 269] on span "XXL" at bounding box center [570, 271] width 27 height 16
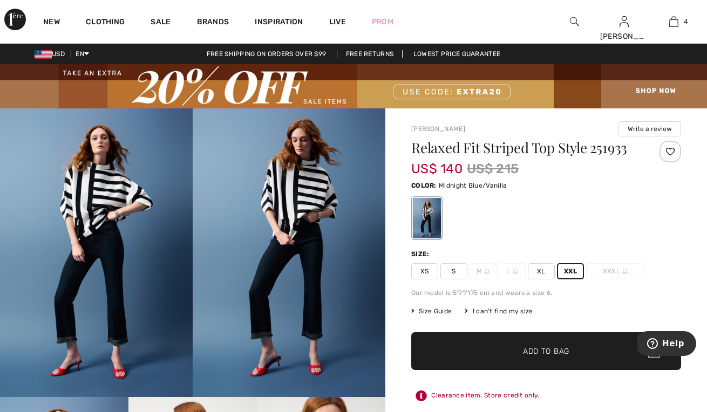
click at [545, 356] on span "Add to Bag" at bounding box center [546, 350] width 46 height 11
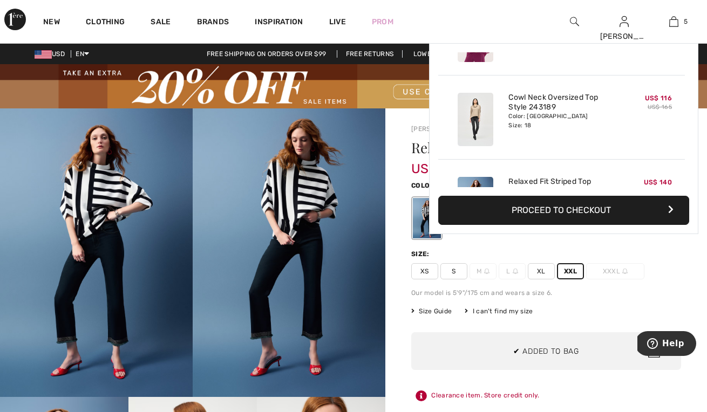
scroll to position [286, 0]
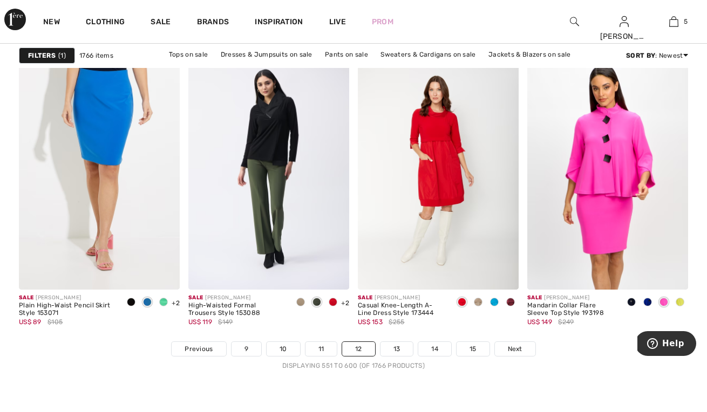
scroll to position [4489, 0]
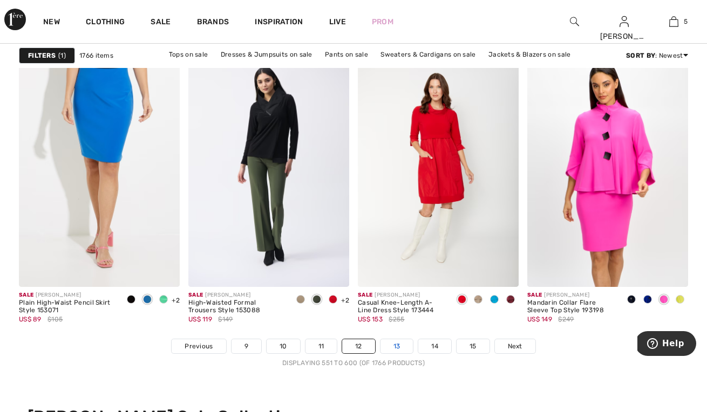
click at [411, 346] on link "13" at bounding box center [396, 346] width 33 height 14
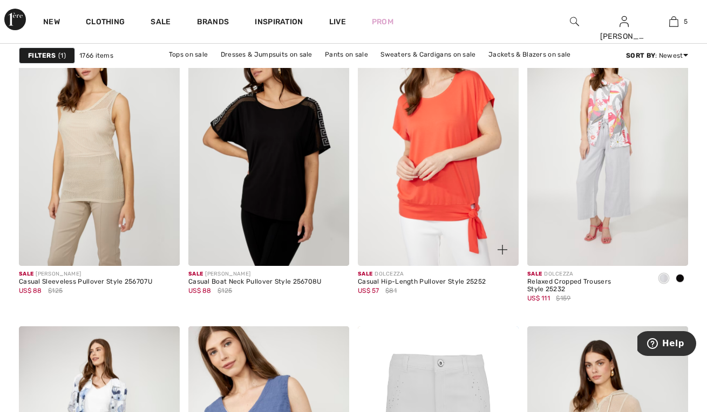
scroll to position [3909, 0]
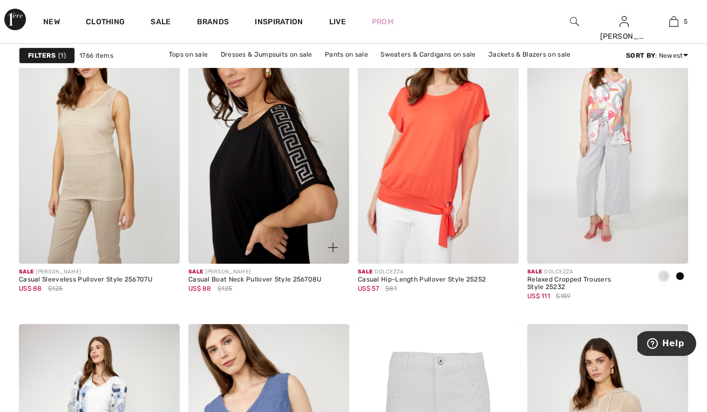
click at [283, 149] on img at bounding box center [268, 143] width 161 height 241
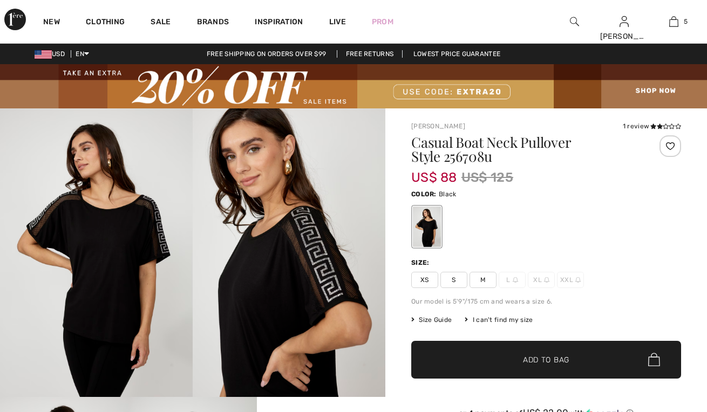
checkbox input "true"
click at [657, 126] on icon at bounding box center [660, 126] width 6 height 5
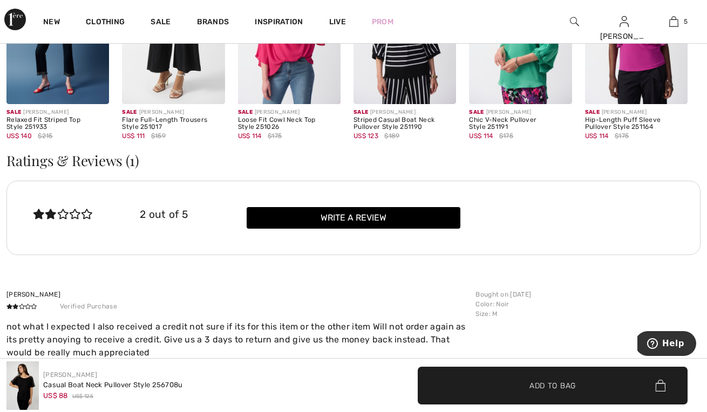
scroll to position [1119, 0]
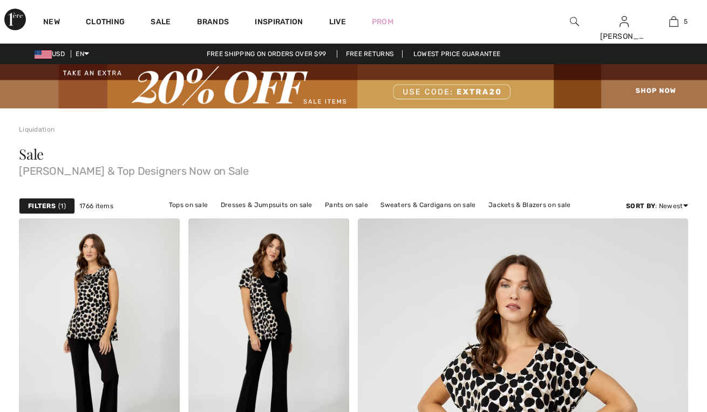
scroll to position [4186, 0]
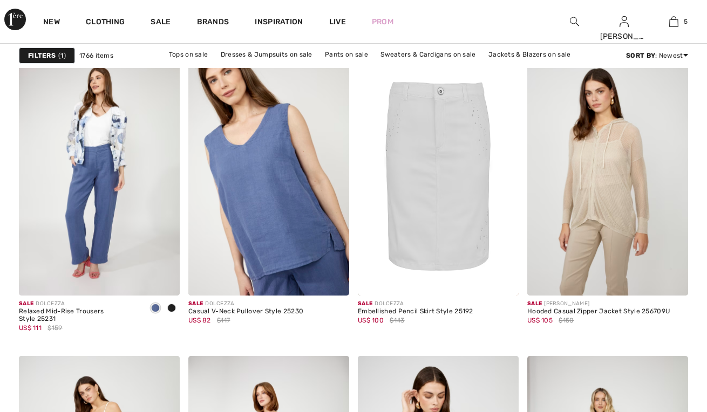
checkbox input "true"
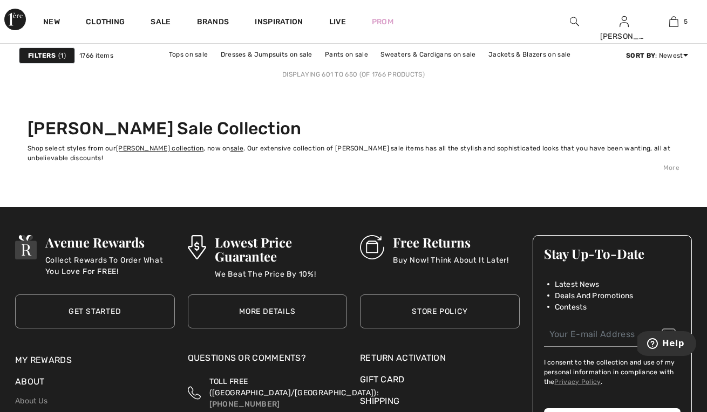
scroll to position [4584, 0]
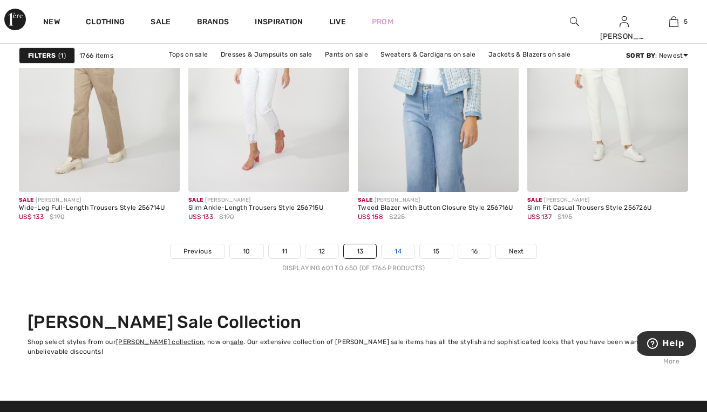
click at [398, 249] on link "14" at bounding box center [398, 251] width 33 height 14
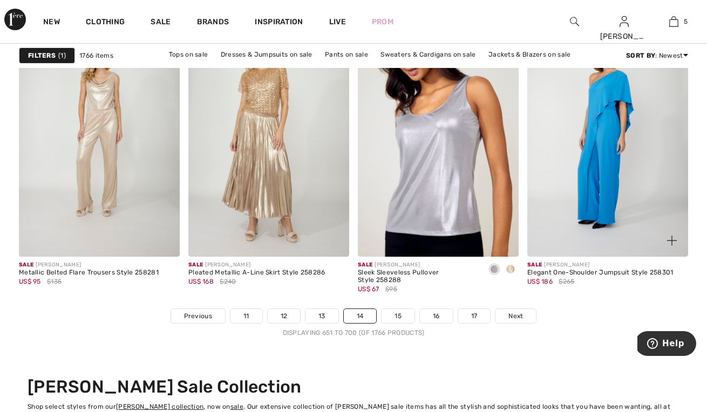
scroll to position [4520, 0]
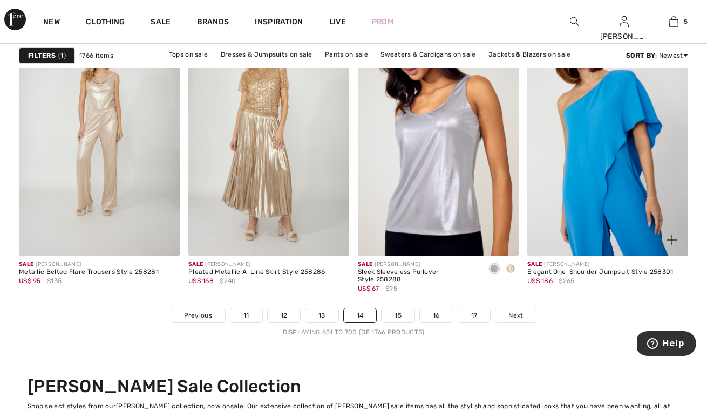
click at [635, 296] on div "Sale FRANK LYMAN Elegant One-Shoulder Jumpsuit Style 258301 US$ 186 $265" at bounding box center [600, 282] width 146 height 43
click at [404, 310] on link "15" at bounding box center [398, 316] width 33 height 14
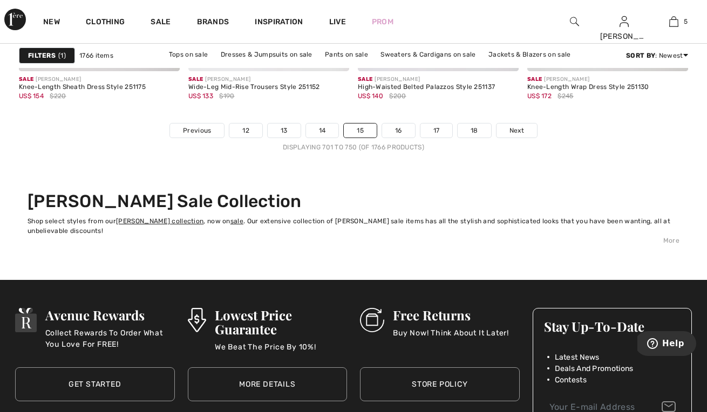
scroll to position [4704, 0]
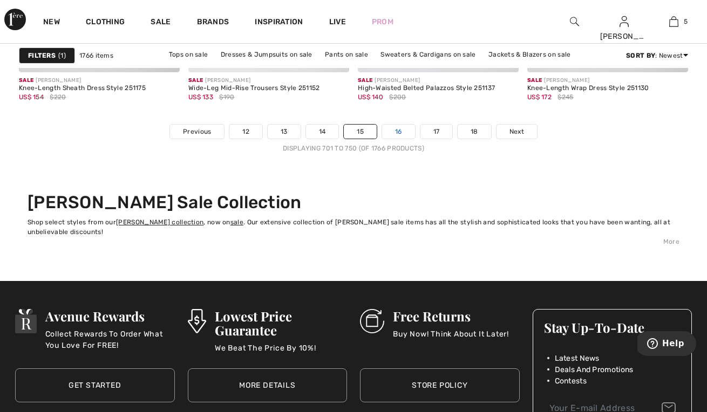
click at [402, 131] on link "16" at bounding box center [398, 132] width 33 height 14
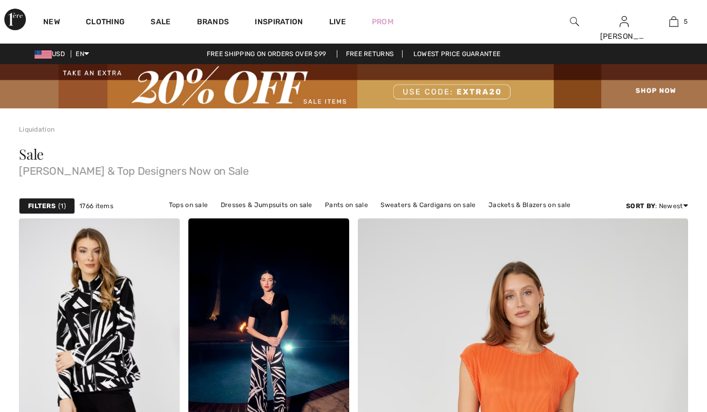
checkbox input "true"
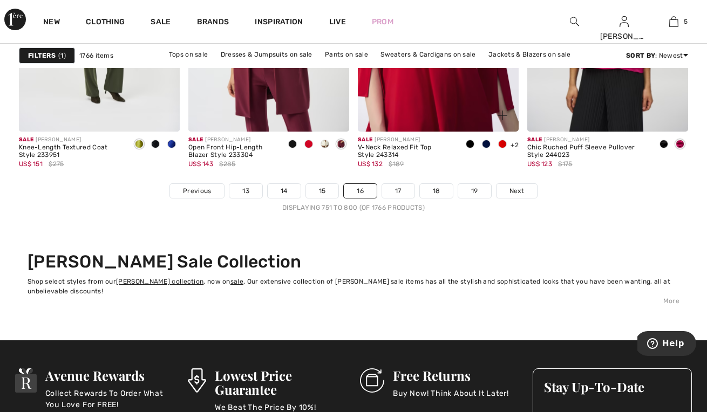
scroll to position [4664, 0]
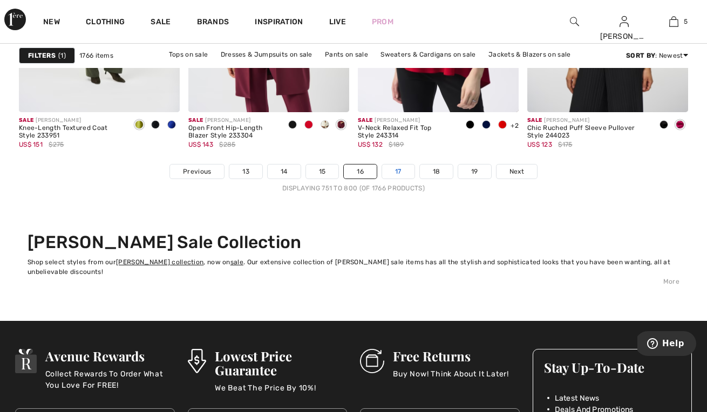
click at [408, 167] on link "17" at bounding box center [398, 172] width 32 height 14
click at [404, 172] on link "17" at bounding box center [398, 172] width 32 height 14
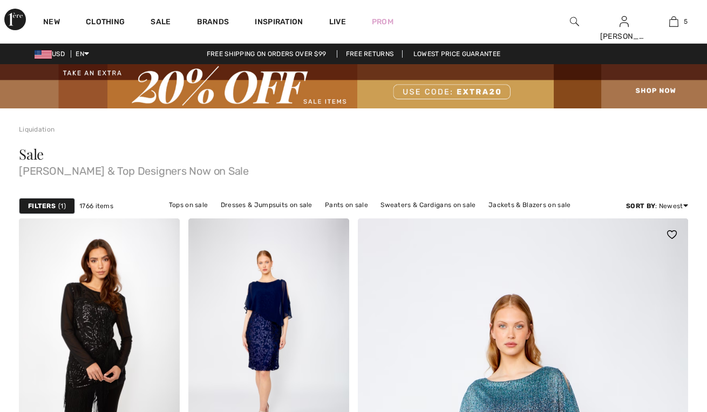
checkbox input "true"
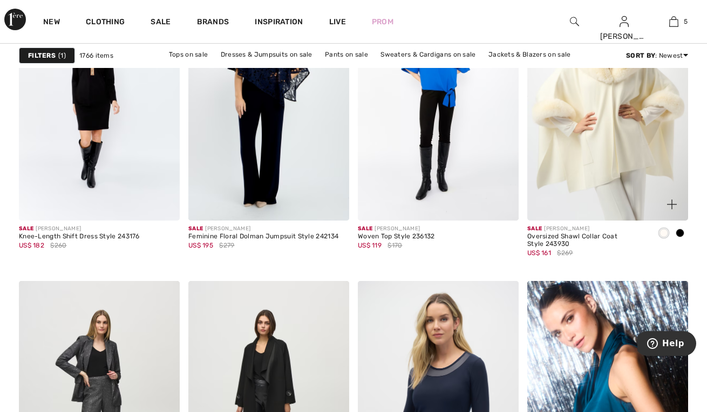
scroll to position [4257, 0]
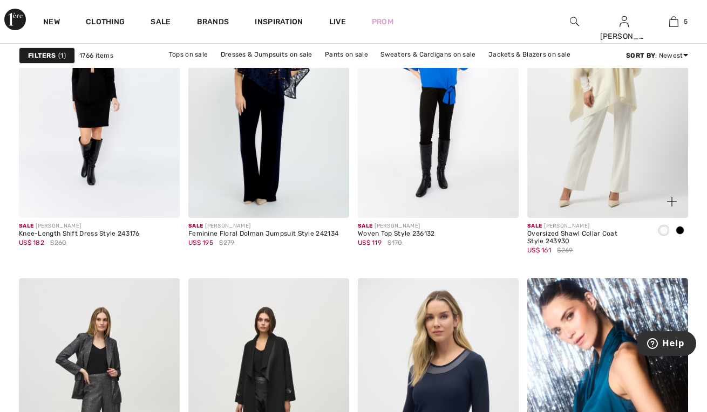
click at [683, 230] on span at bounding box center [680, 230] width 9 height 9
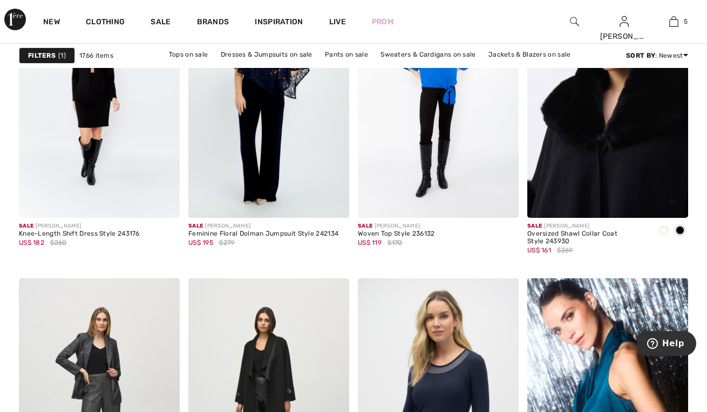
click at [606, 114] on img at bounding box center [607, 97] width 161 height 241
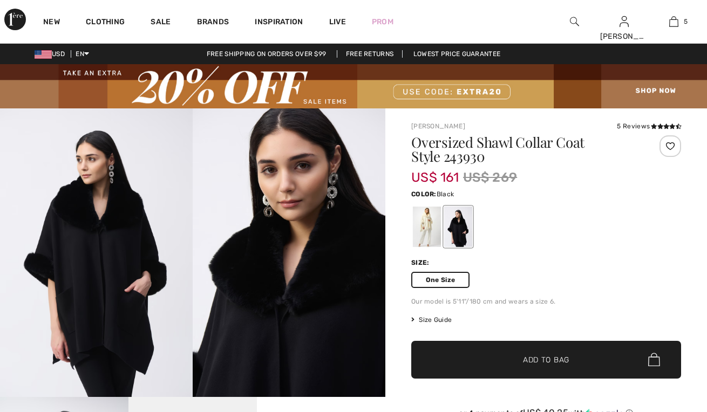
checkbox input "true"
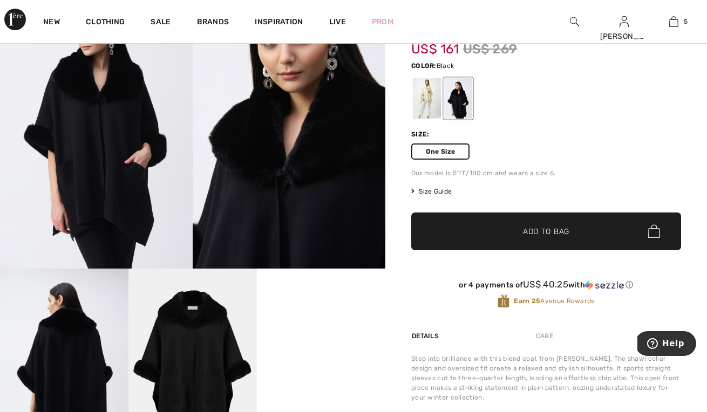
scroll to position [147, 0]
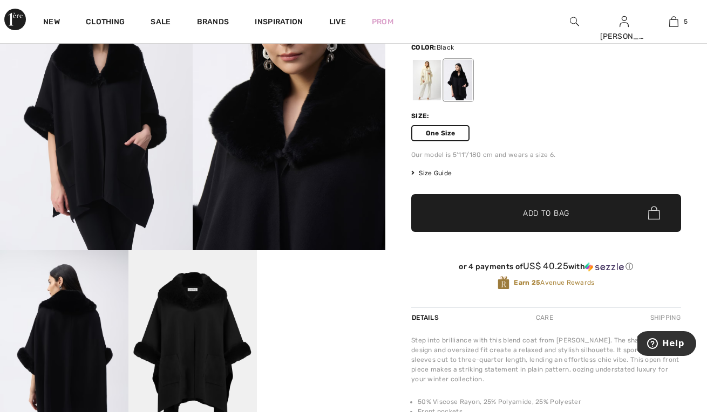
click at [497, 223] on span "✔ Added to Bag Add to Bag" at bounding box center [546, 213] width 270 height 38
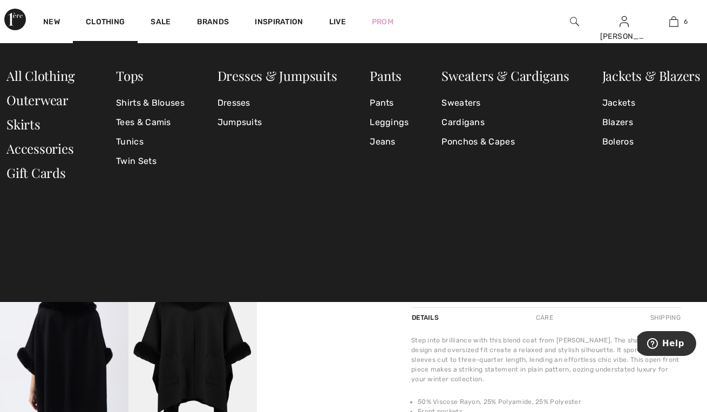
scroll to position [370, 0]
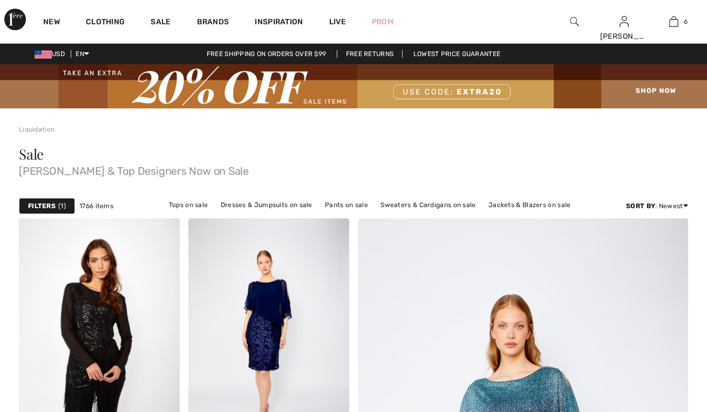
checkbox input "true"
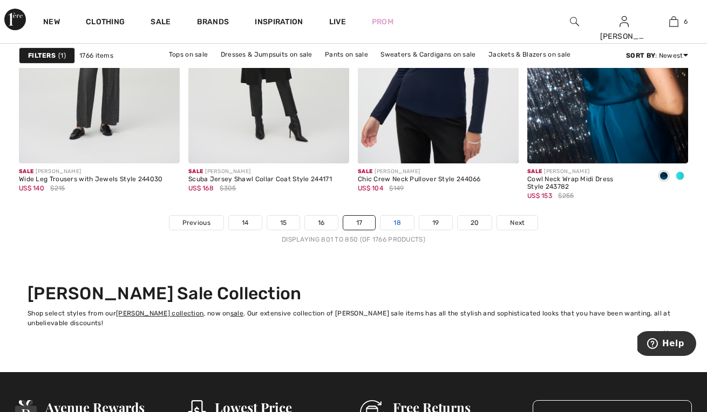
click at [399, 219] on link "18" at bounding box center [396, 223] width 33 height 14
click at [398, 224] on link "18" at bounding box center [396, 223] width 33 height 14
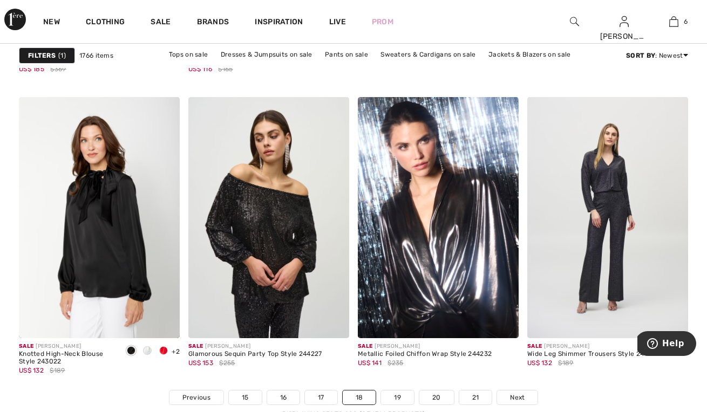
scroll to position [4443, 0]
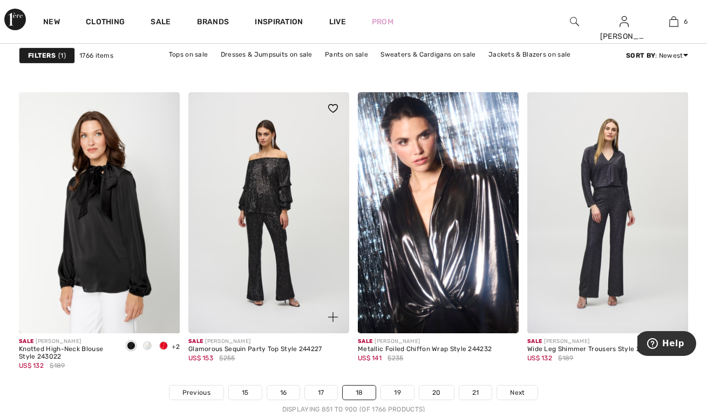
click at [288, 226] on img at bounding box center [268, 212] width 161 height 241
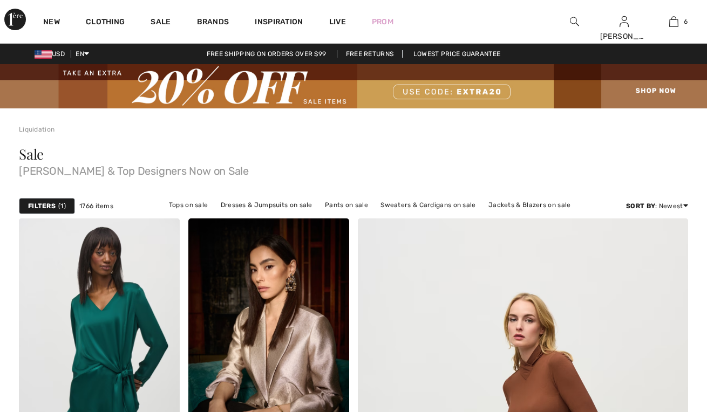
checkbox input "true"
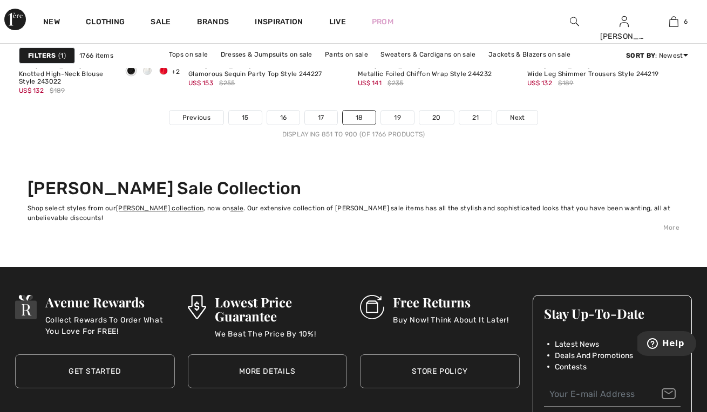
scroll to position [4702, 0]
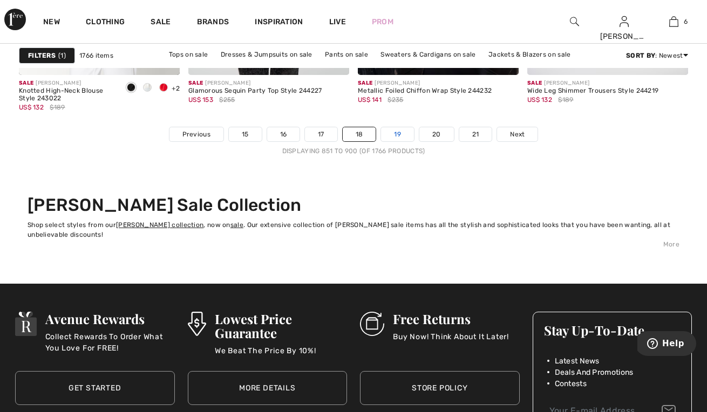
click at [403, 133] on link "19" at bounding box center [397, 134] width 33 height 14
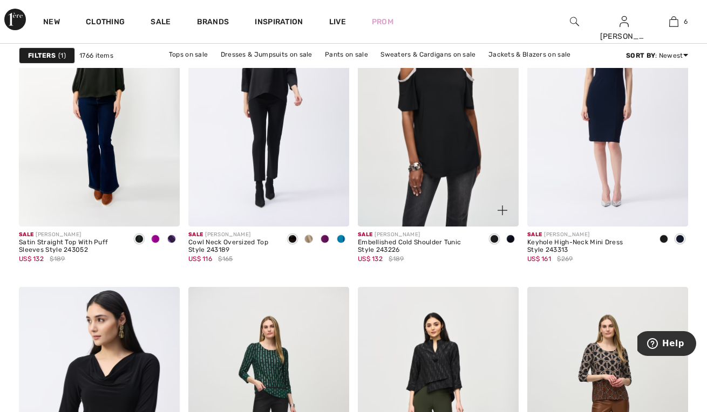
scroll to position [3902, 0]
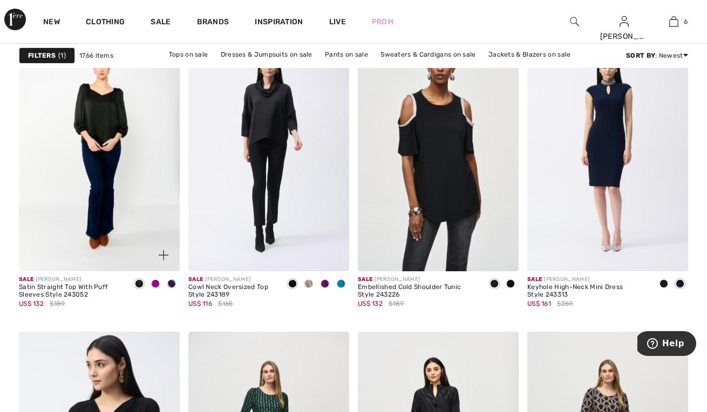
click at [85, 118] on img at bounding box center [99, 150] width 161 height 241
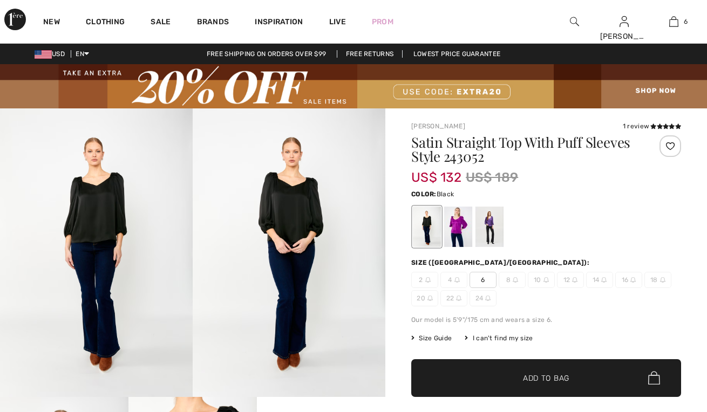
checkbox input "true"
click at [463, 231] on div at bounding box center [458, 227] width 28 height 40
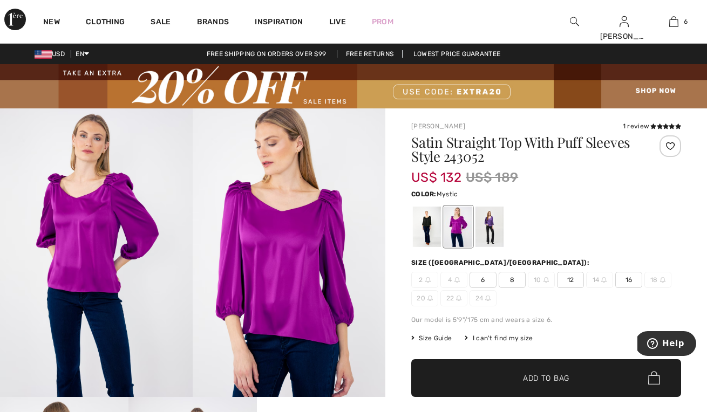
click at [485, 221] on div at bounding box center [489, 227] width 28 height 40
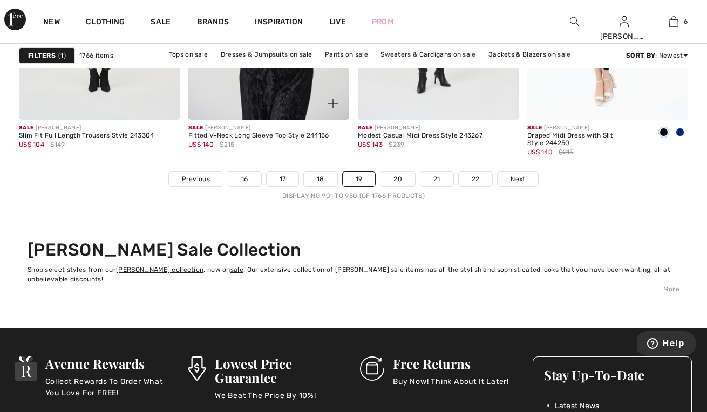
scroll to position [4639, 0]
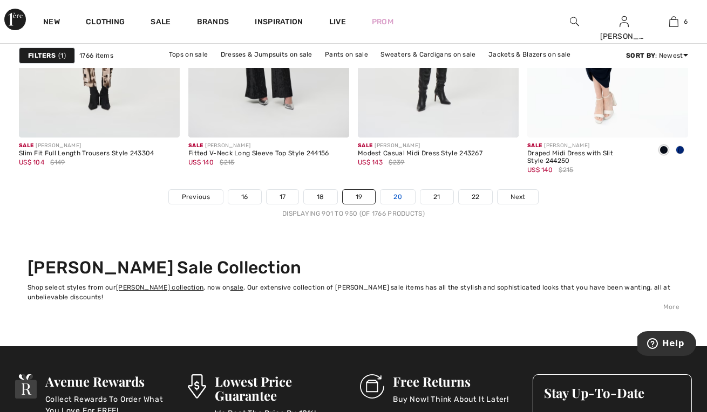
click at [400, 198] on link "20" at bounding box center [397, 197] width 35 height 14
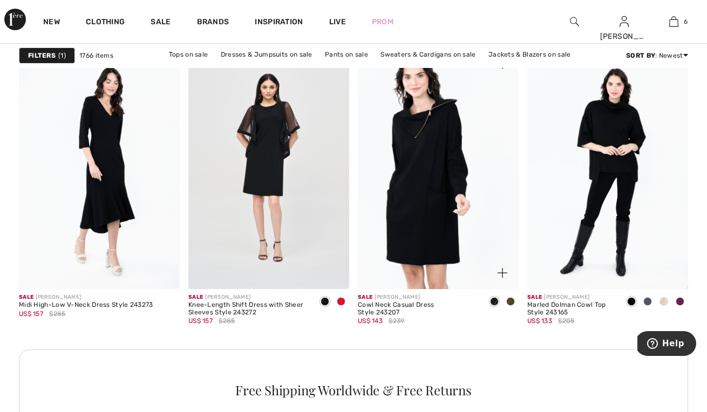
scroll to position [1042, 0]
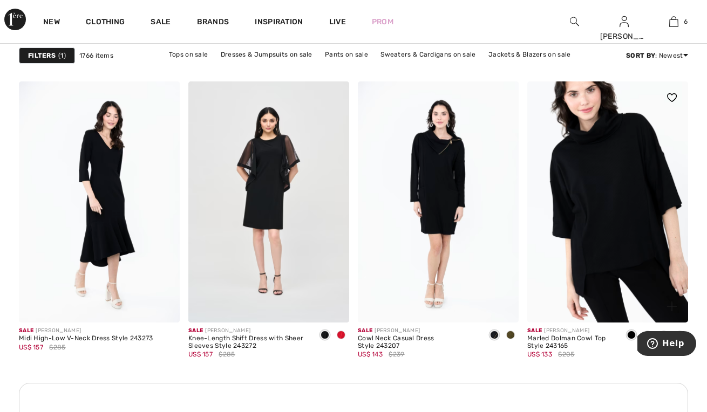
click at [644, 166] on img at bounding box center [607, 201] width 161 height 241
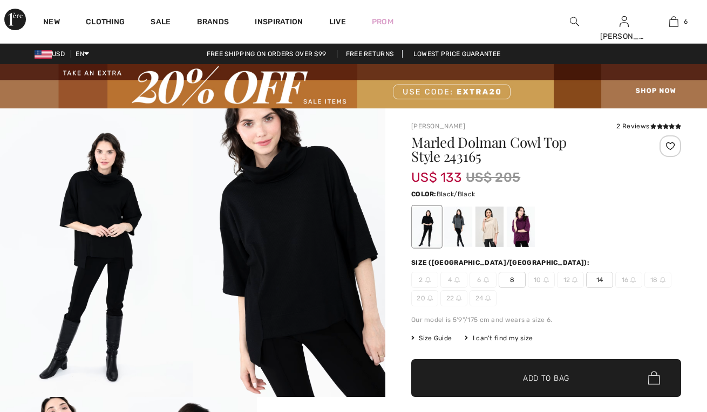
checkbox input "true"
click at [454, 217] on div at bounding box center [458, 227] width 28 height 40
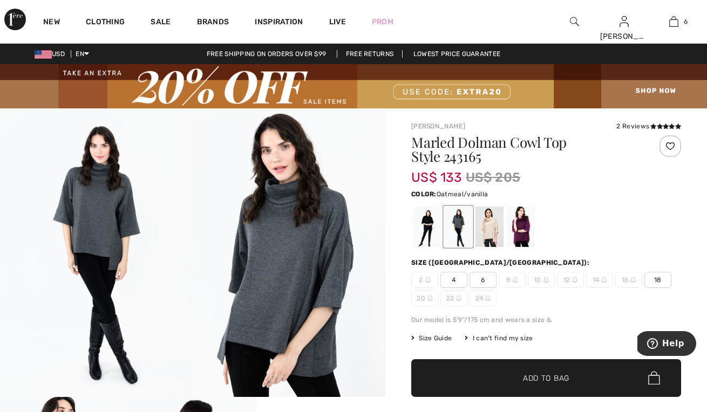
click at [493, 221] on div at bounding box center [489, 227] width 28 height 40
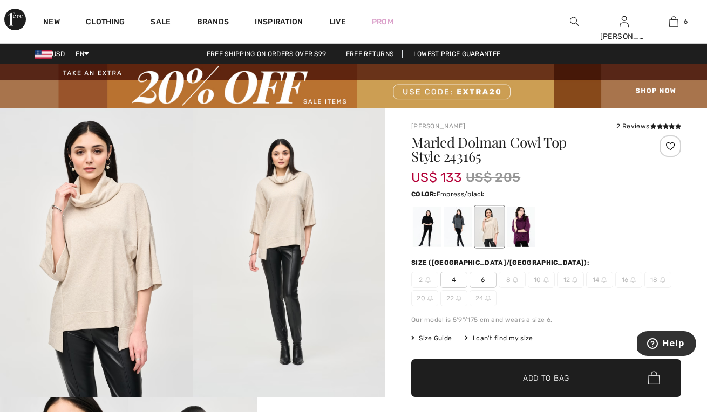
click at [521, 220] on div at bounding box center [521, 227] width 28 height 40
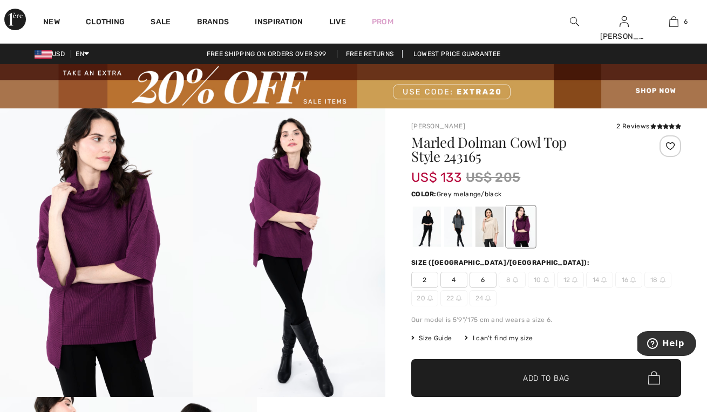
click at [462, 228] on div at bounding box center [458, 227] width 28 height 40
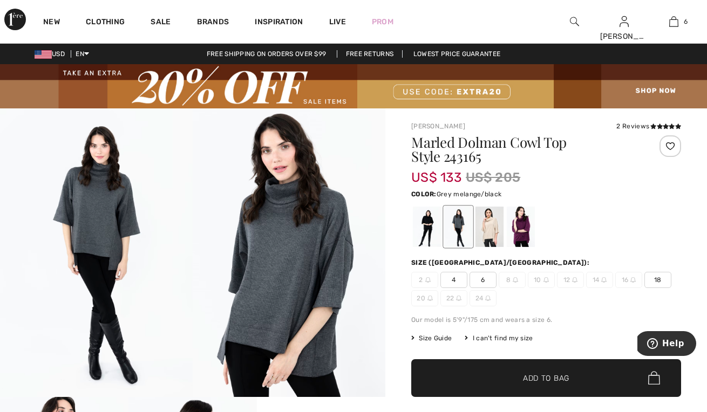
click at [520, 380] on span "✔ Added to Bag" at bounding box center [530, 377] width 66 height 11
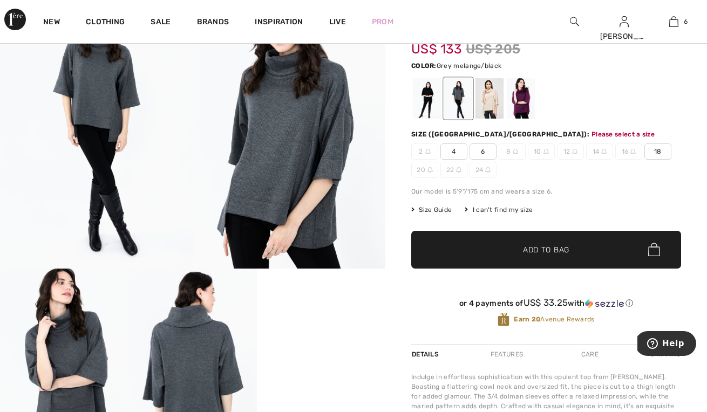
scroll to position [171, 0]
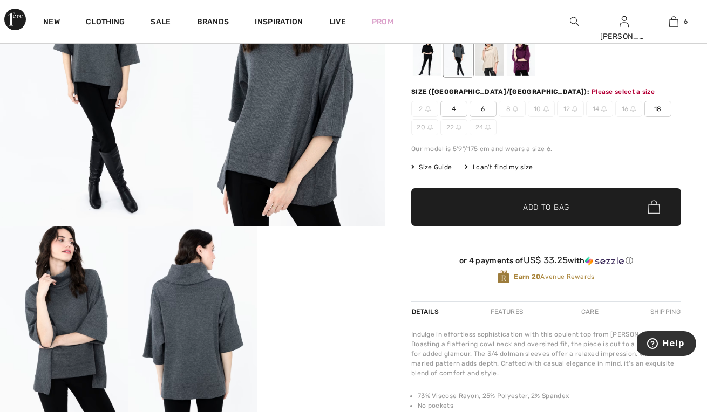
click at [654, 109] on span "18" at bounding box center [657, 109] width 27 height 16
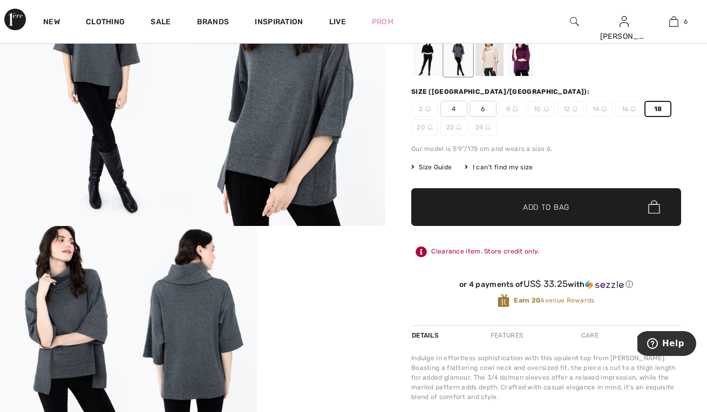
click at [455, 209] on span "✔ Added to Bag Add to Bag" at bounding box center [546, 207] width 270 height 38
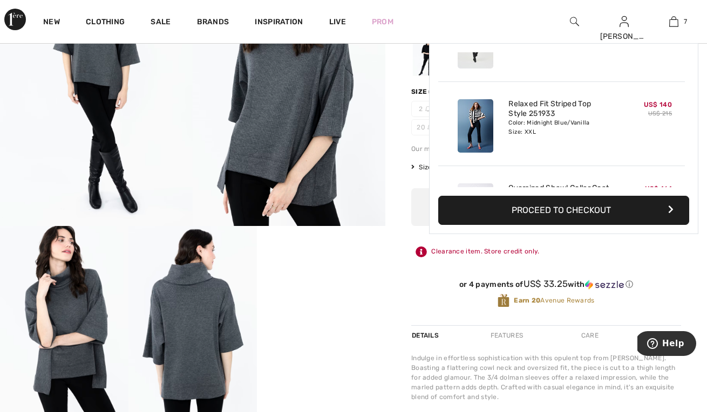
scroll to position [454, 0]
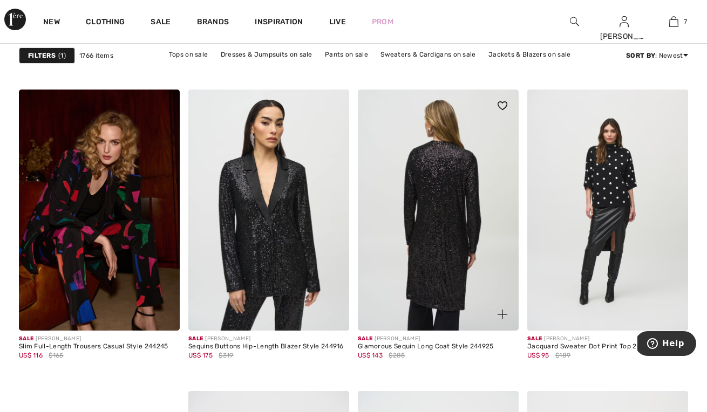
scroll to position [3099, 0]
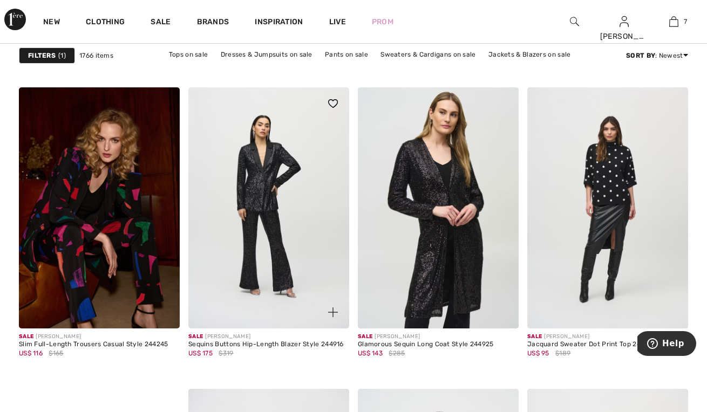
click at [275, 241] on img at bounding box center [268, 207] width 161 height 241
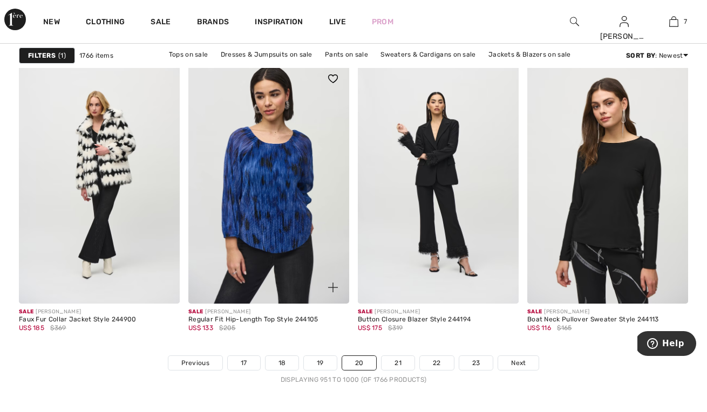
scroll to position [4502, 0]
